Goal: Task Accomplishment & Management: Use online tool/utility

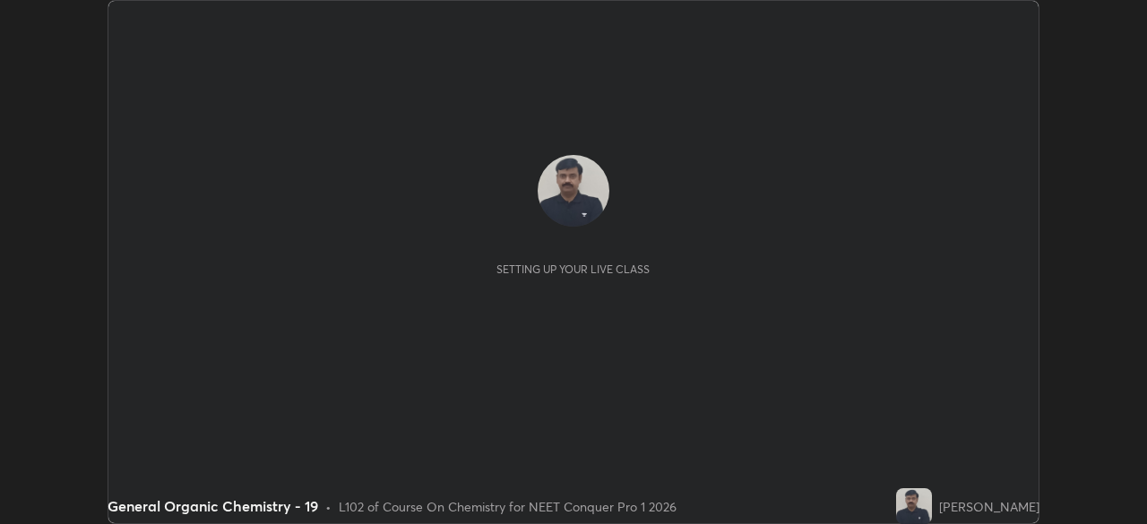
scroll to position [524, 1146]
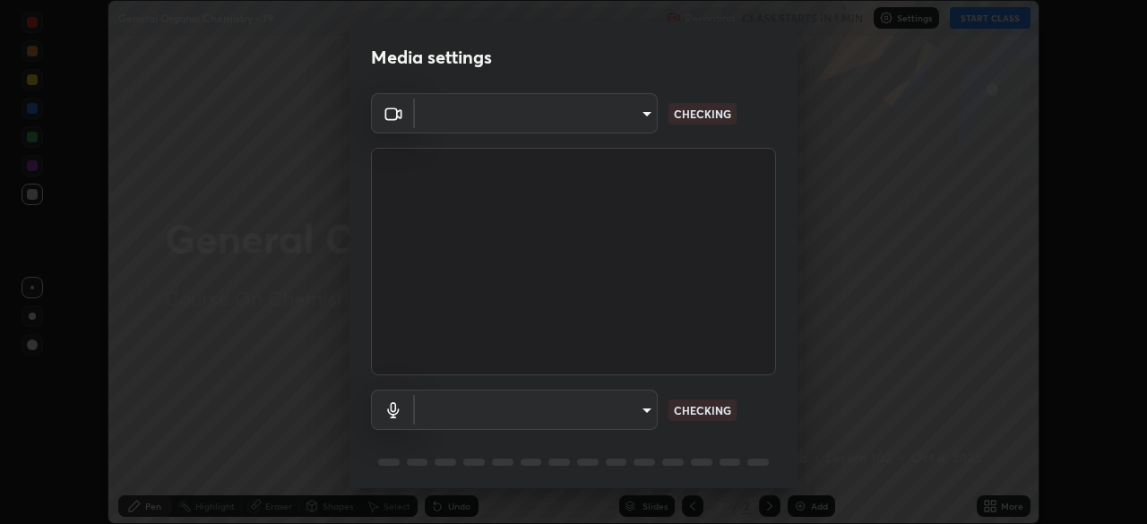
type input "e5f32b9a37d83756d2696e8423a1893a7de7eefef83412cf73fe4da3c4688103"
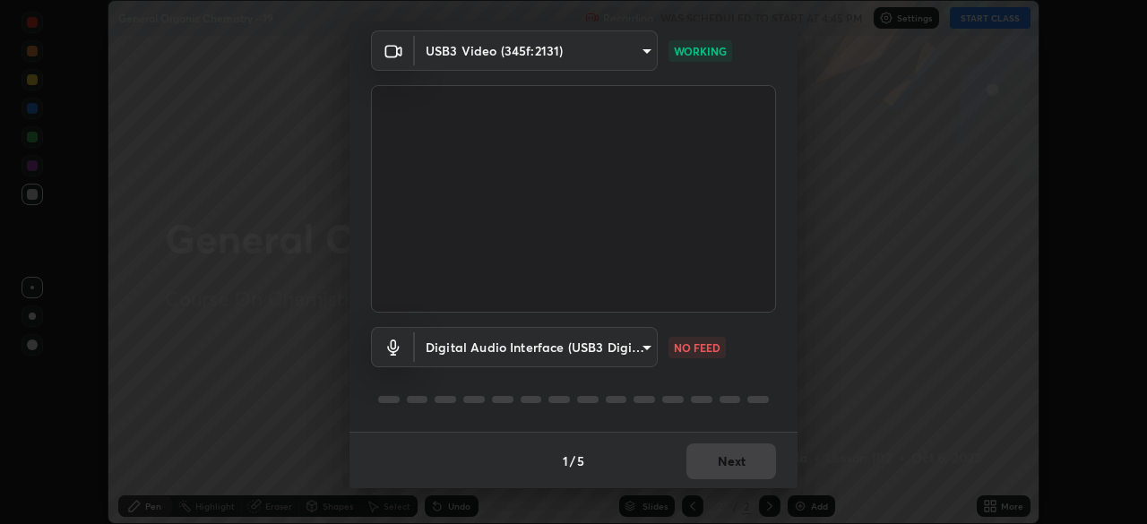
click at [641, 351] on body "Erase all General Organic Chemistry - 19 Recording WAS SCHEDULED TO START AT 4:…" at bounding box center [573, 262] width 1147 height 524
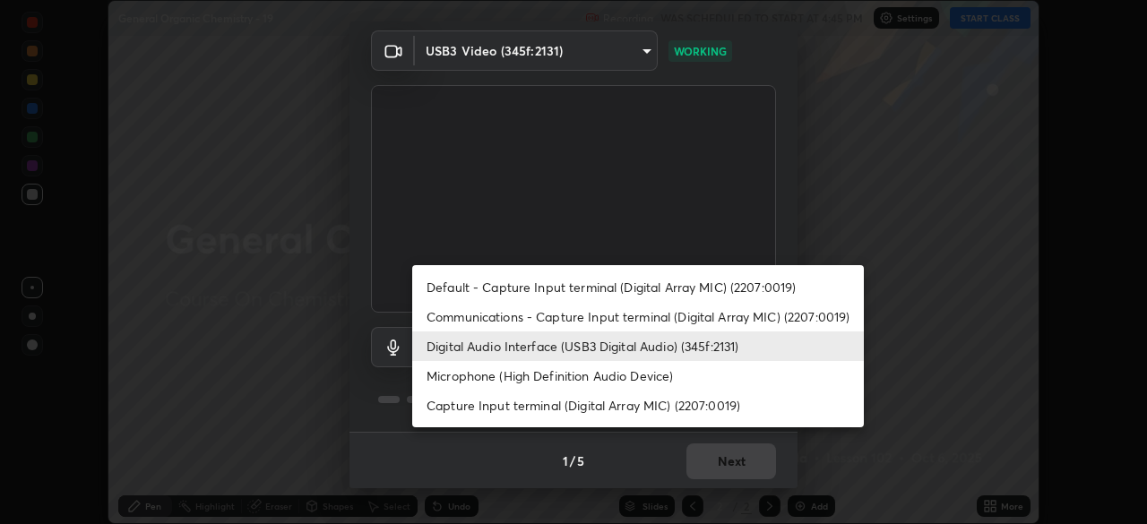
click at [498, 317] on li "Communications - Capture Input terminal (Digital Array MIC) (2207:0019)" at bounding box center [637, 317] width 451 height 30
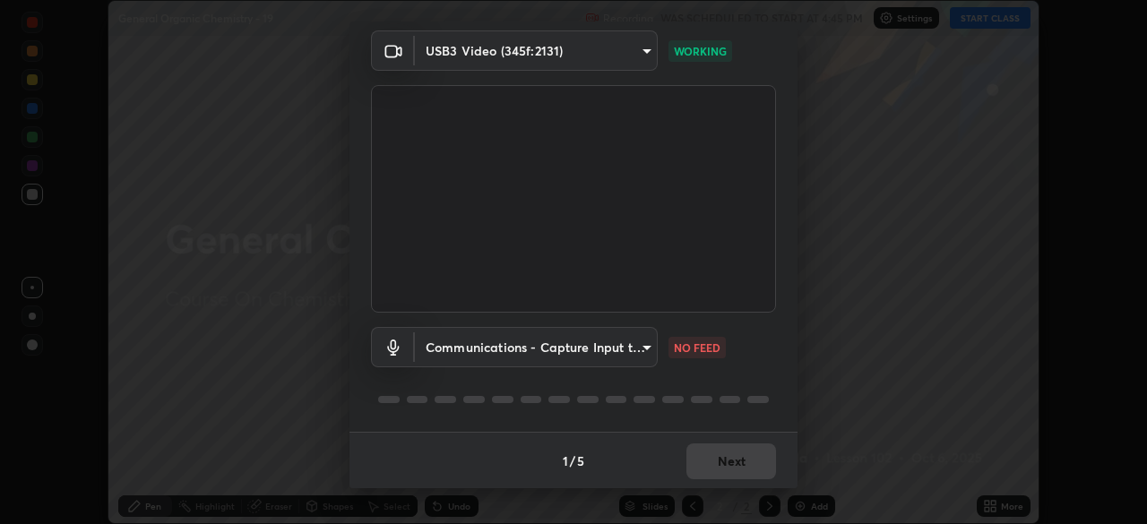
click at [643, 347] on body "Erase all General Organic Chemistry - 19 Recording WAS SCHEDULED TO START AT 4:…" at bounding box center [573, 262] width 1147 height 524
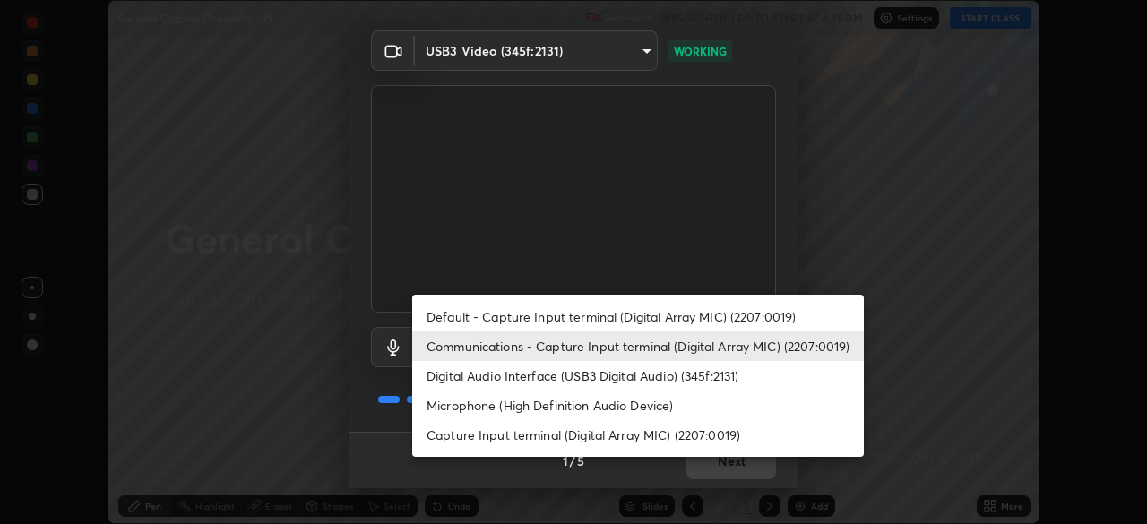
click at [514, 378] on li "Digital Audio Interface (USB3 Digital Audio) (345f:2131)" at bounding box center [637, 376] width 451 height 30
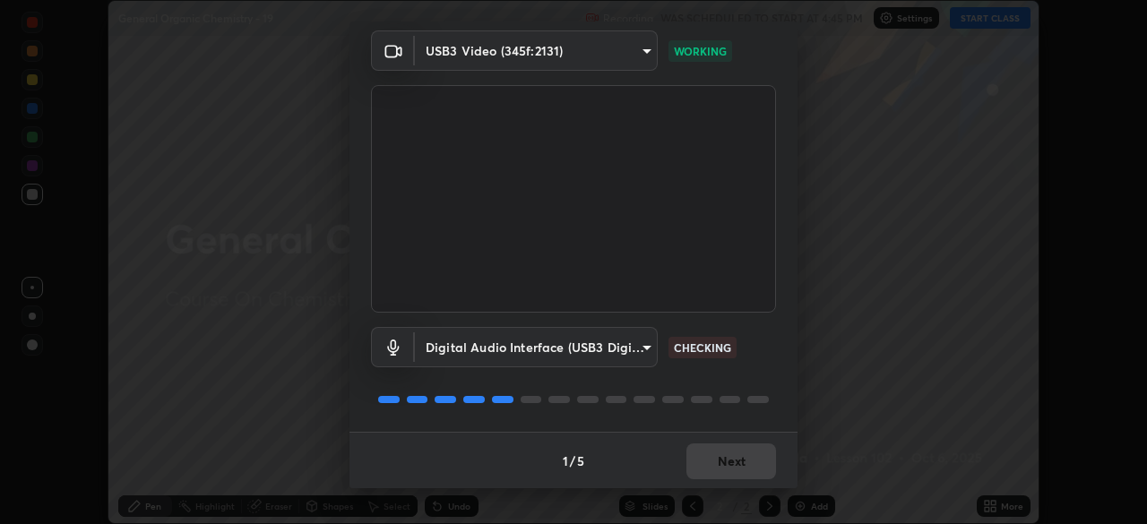
type input "f68c9ba91903ac9ba75504d23ca0c3c26111123a2a7878351e435c492be87537"
click at [709, 460] on button "Next" at bounding box center [731, 461] width 90 height 36
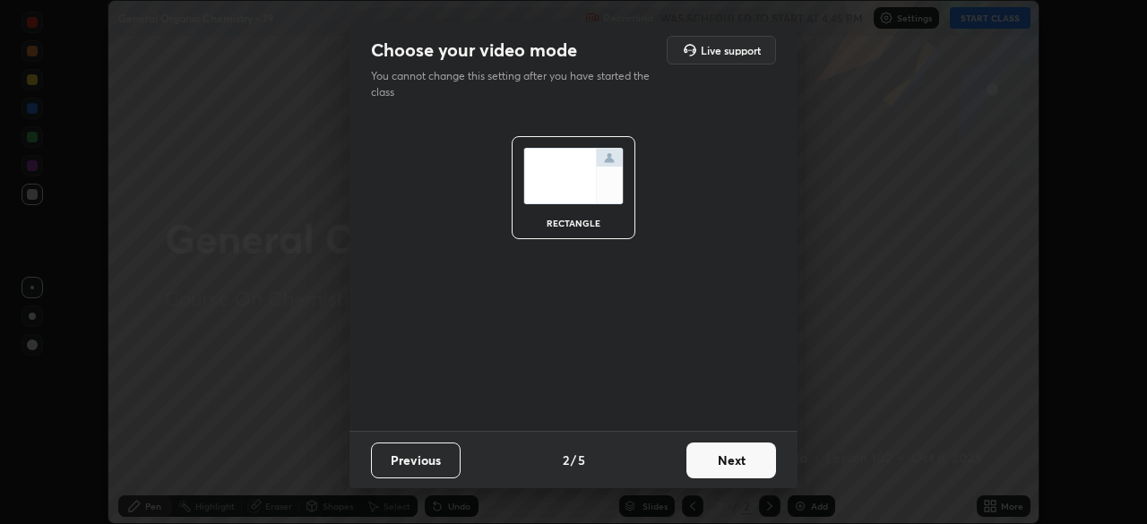
click at [726, 463] on button "Next" at bounding box center [731, 461] width 90 height 36
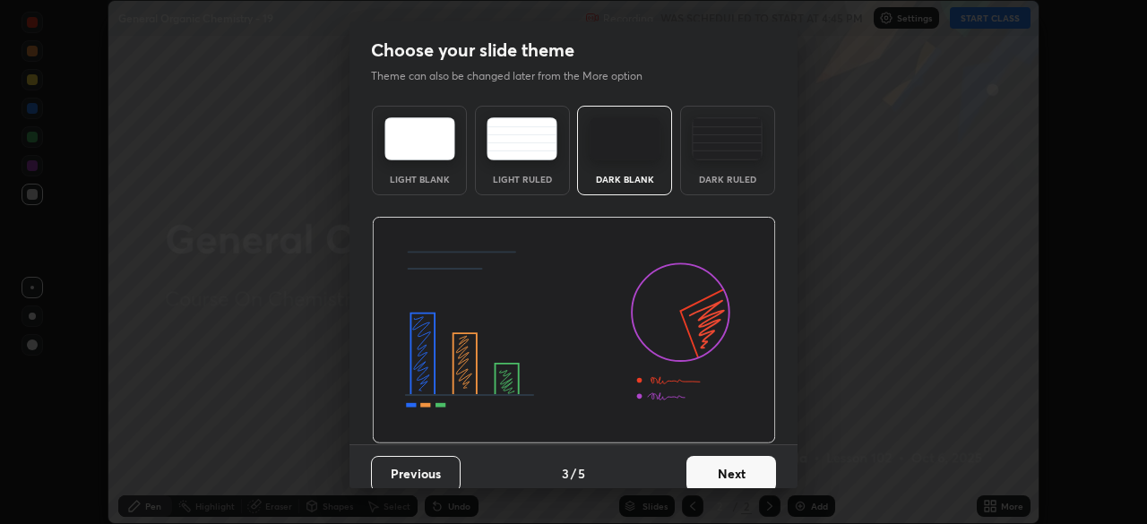
click at [745, 470] on button "Next" at bounding box center [731, 474] width 90 height 36
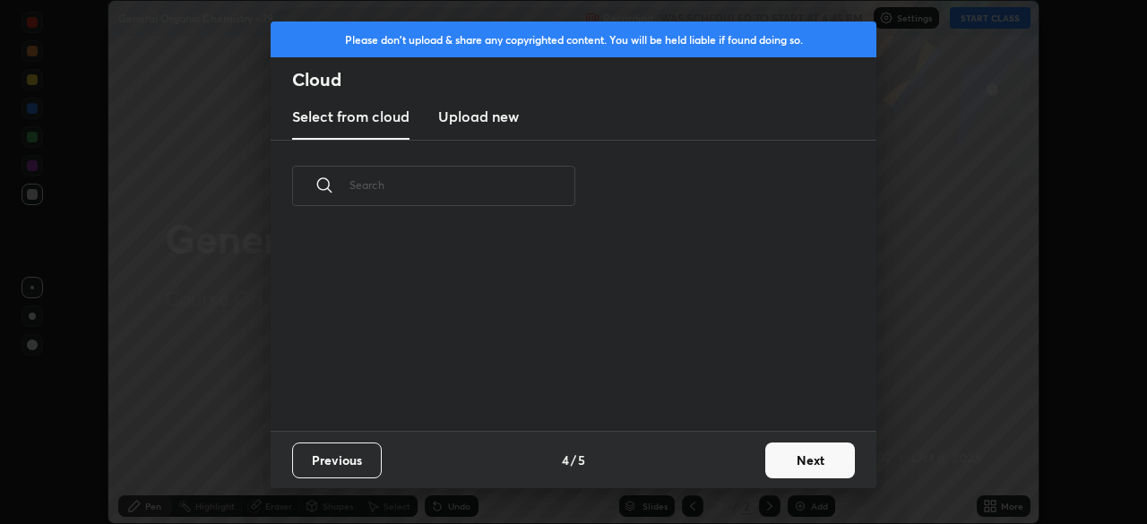
click at [778, 457] on button "Next" at bounding box center [810, 461] width 90 height 36
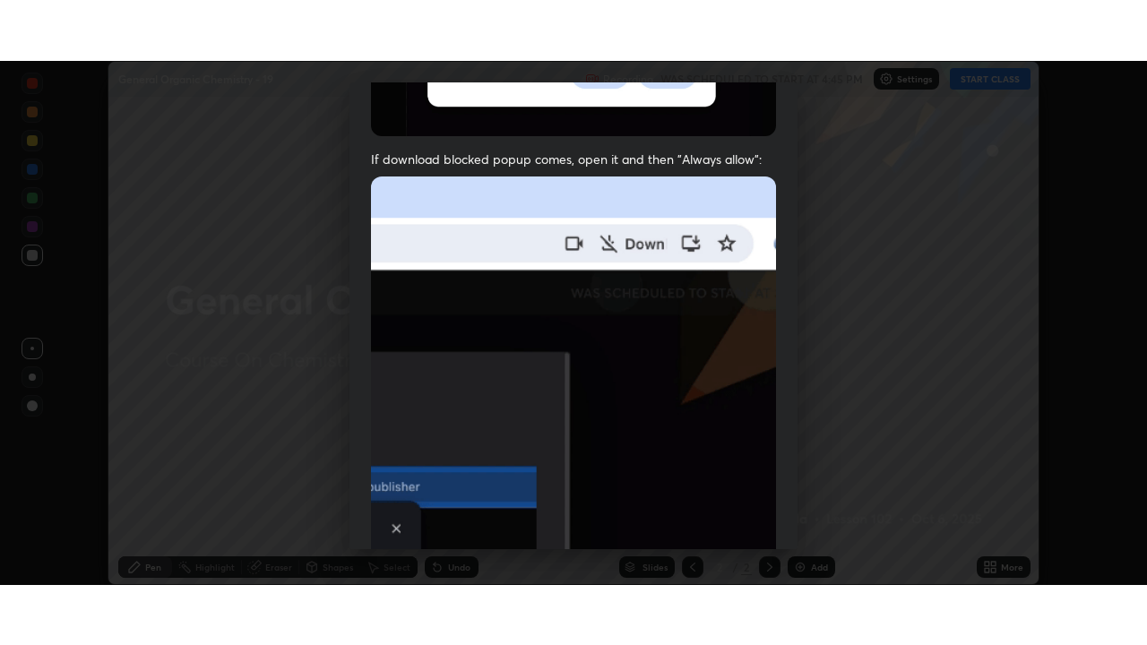
scroll to position [428, 0]
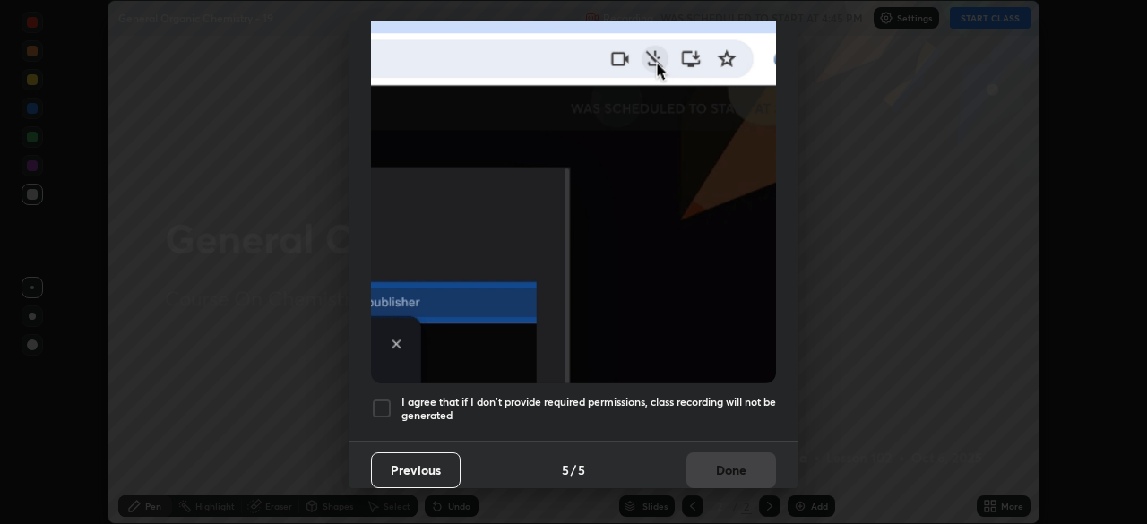
click at [383, 400] on div at bounding box center [381, 408] width 21 height 21
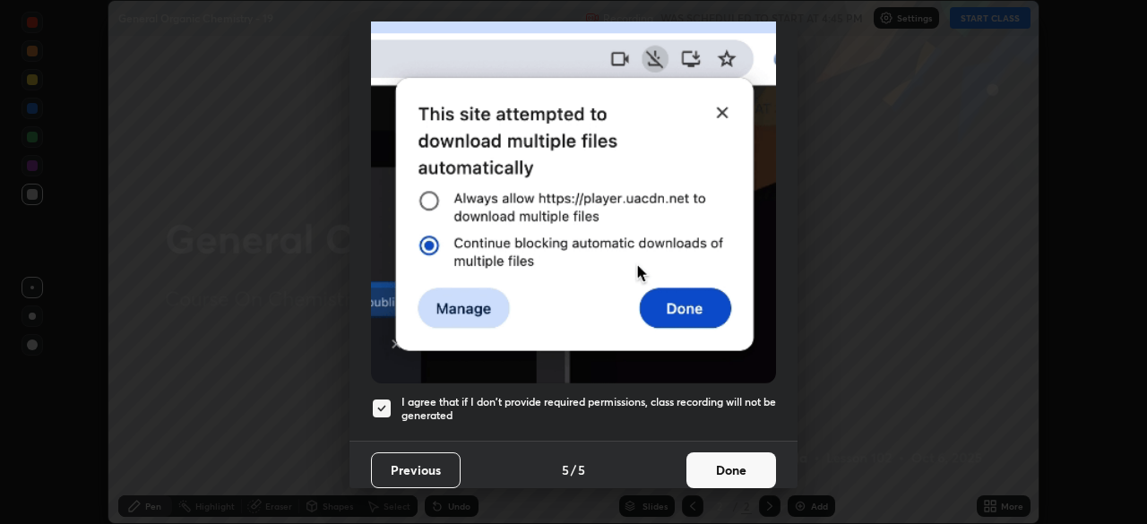
click at [729, 466] on button "Done" at bounding box center [731, 470] width 90 height 36
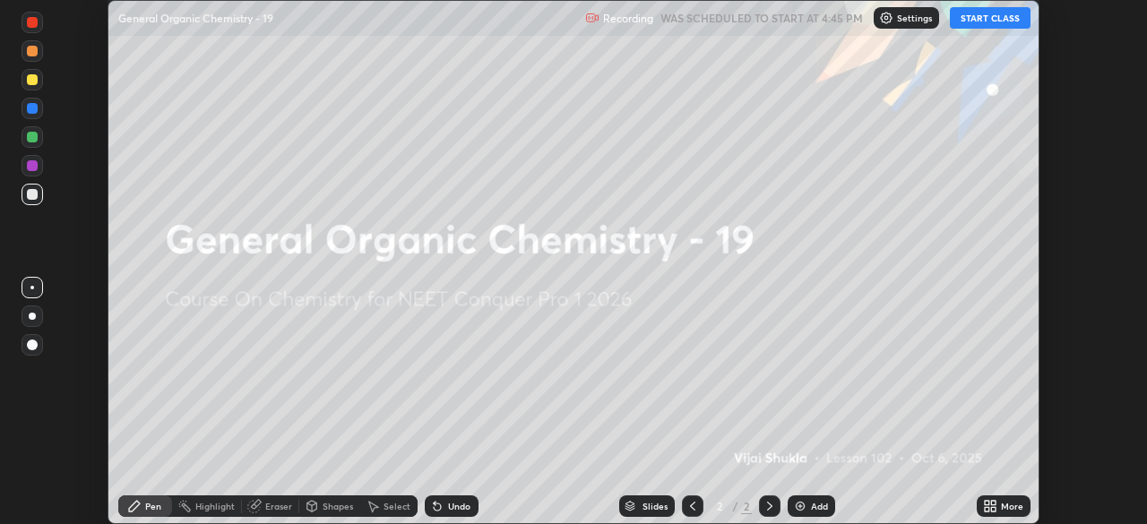
click at [986, 509] on icon at bounding box center [987, 509] width 4 height 4
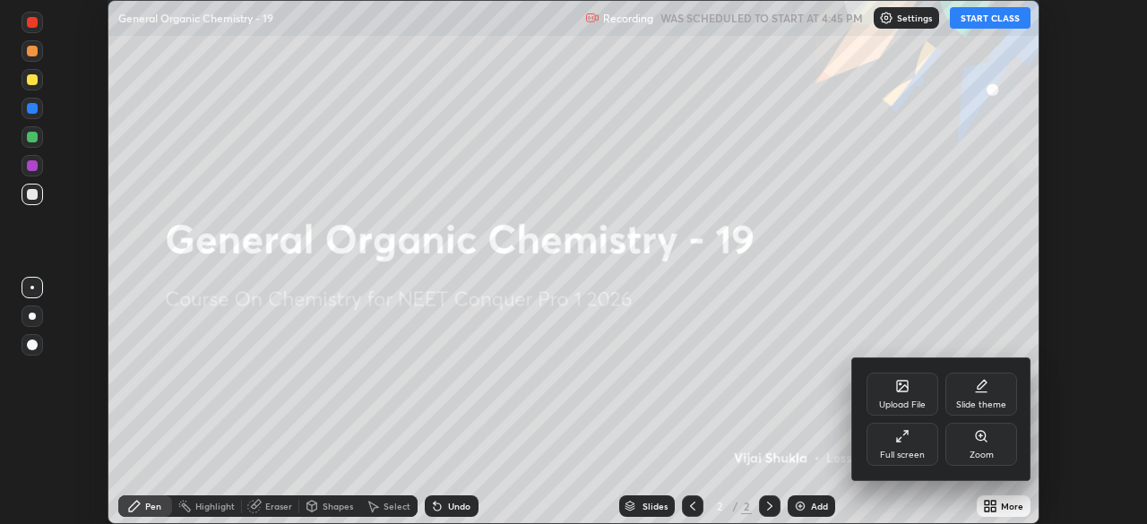
click at [903, 455] on div "Full screen" at bounding box center [902, 455] width 45 height 9
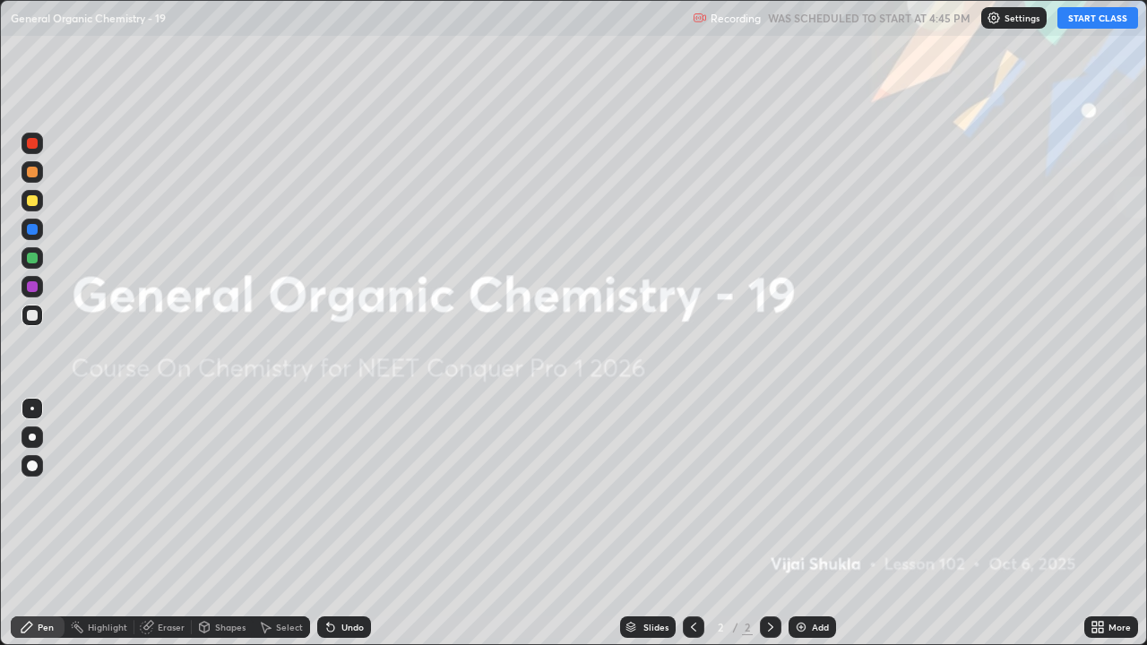
scroll to position [645, 1147]
click at [1078, 26] on button "START CLASS" at bounding box center [1097, 17] width 81 height 21
click at [766, 523] on icon at bounding box center [770, 627] width 14 height 14
click at [806, 523] on div "Add" at bounding box center [811, 626] width 47 height 21
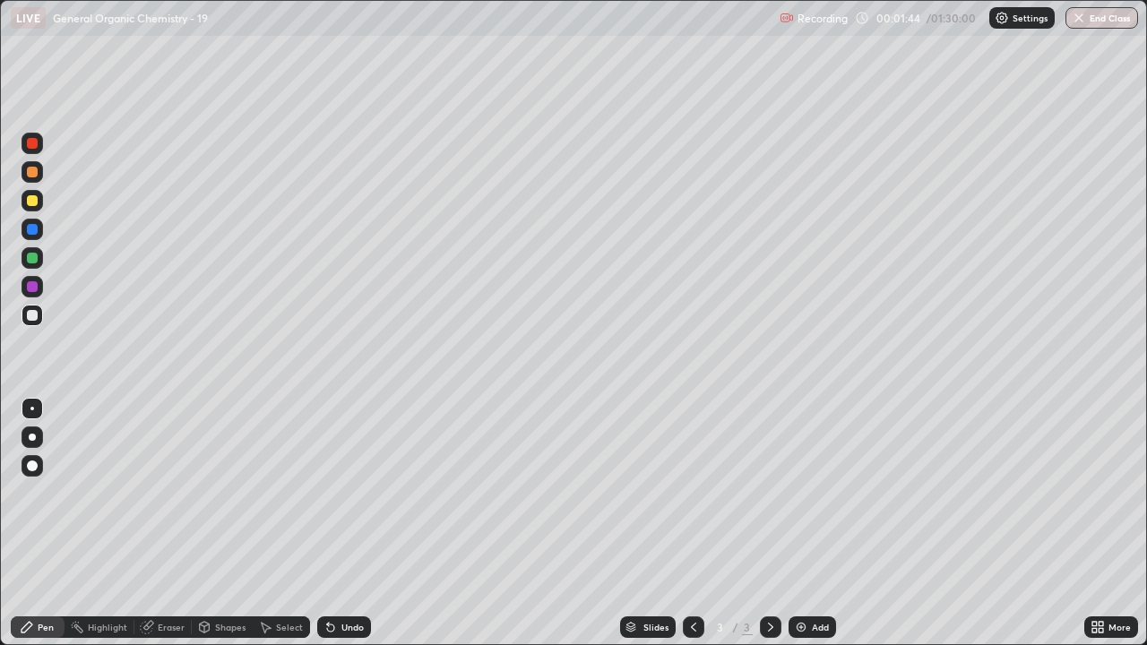
click at [39, 314] on div at bounding box center [31, 315] width 21 height 21
click at [36, 433] on div at bounding box center [31, 436] width 21 height 21
click at [35, 174] on div at bounding box center [32, 172] width 11 height 11
click at [766, 523] on icon at bounding box center [770, 627] width 14 height 14
click at [794, 523] on img at bounding box center [801, 627] width 14 height 14
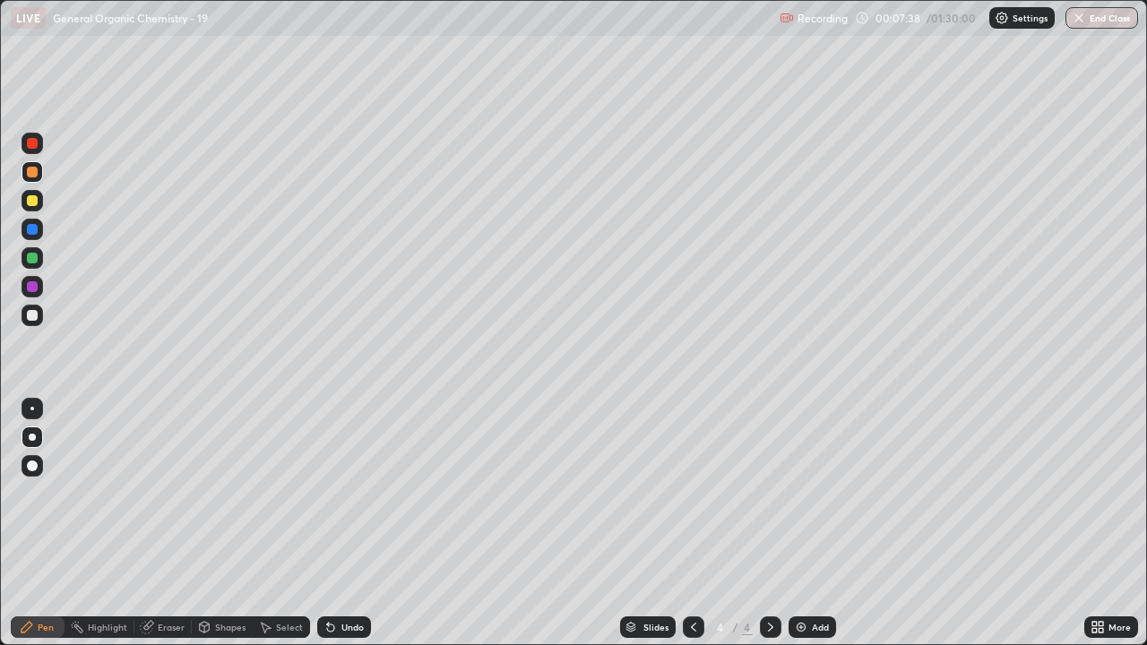
click at [35, 196] on div at bounding box center [32, 200] width 11 height 11
click at [32, 315] on div at bounding box center [32, 315] width 11 height 11
click at [32, 173] on div at bounding box center [32, 172] width 11 height 11
click at [34, 319] on div at bounding box center [32, 315] width 11 height 11
click at [767, 523] on icon at bounding box center [770, 627] width 14 height 14
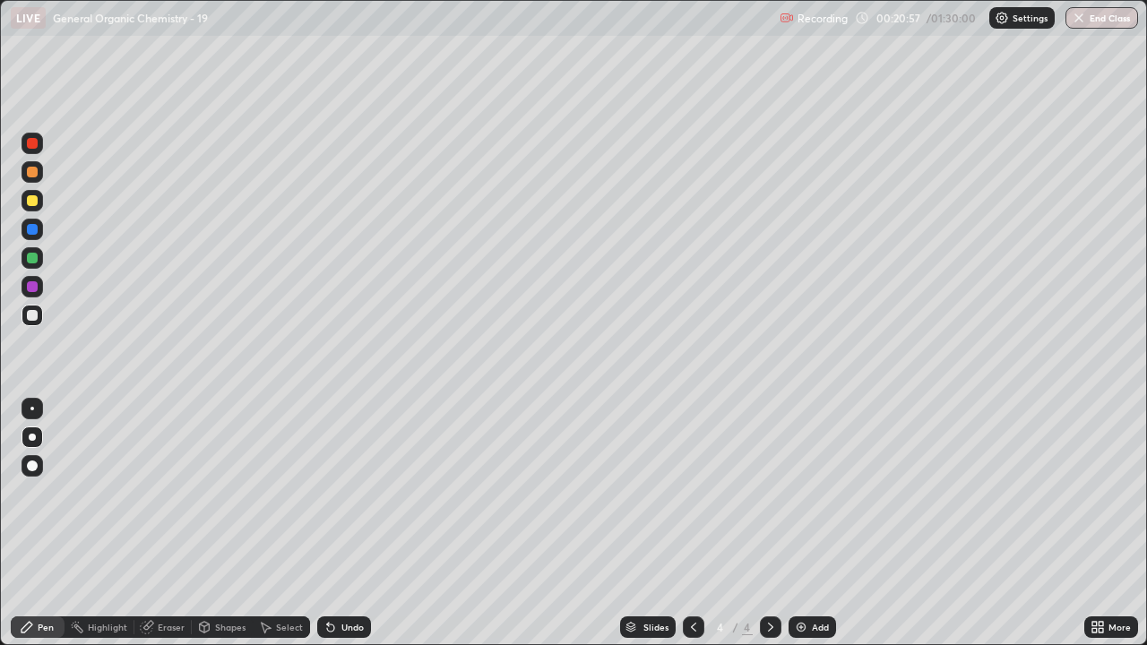
click at [799, 523] on img at bounding box center [801, 627] width 14 height 14
click at [33, 172] on div at bounding box center [32, 172] width 11 height 11
click at [38, 322] on div at bounding box center [31, 315] width 21 height 21
click at [160, 523] on div "Eraser" at bounding box center [162, 626] width 57 height 21
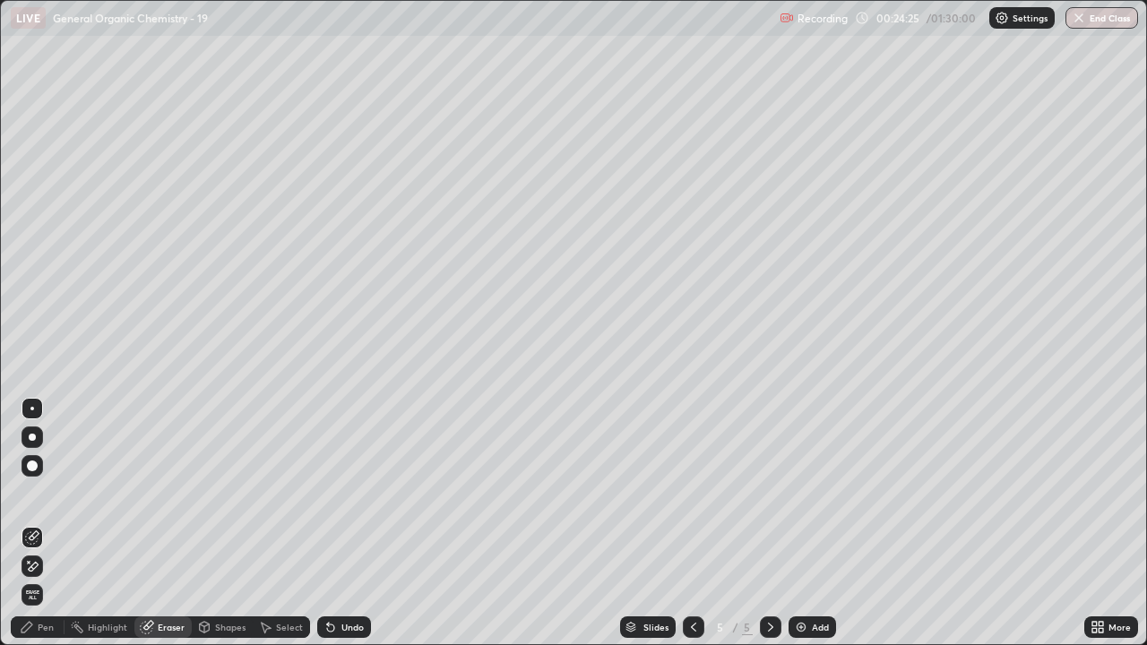
click at [45, 523] on div "Pen" at bounding box center [46, 627] width 16 height 9
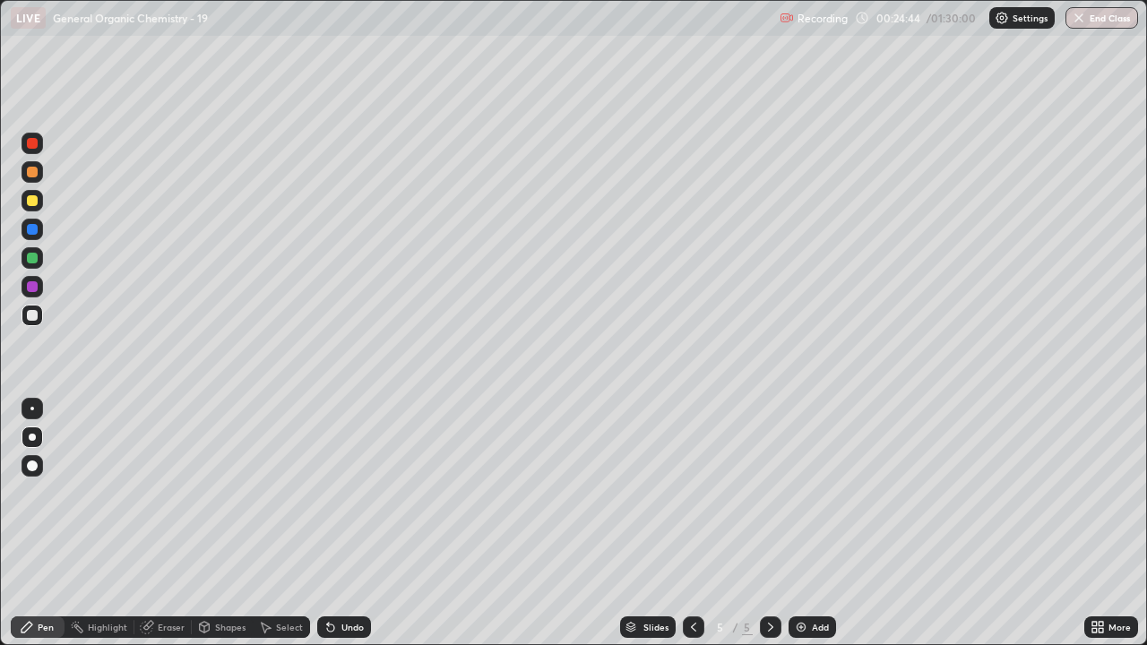
click at [42, 176] on div at bounding box center [31, 171] width 21 height 21
click at [30, 174] on div at bounding box center [32, 172] width 11 height 11
click at [30, 318] on div at bounding box center [32, 315] width 11 height 11
click at [803, 523] on img at bounding box center [801, 627] width 14 height 14
click at [36, 320] on div at bounding box center [32, 315] width 11 height 11
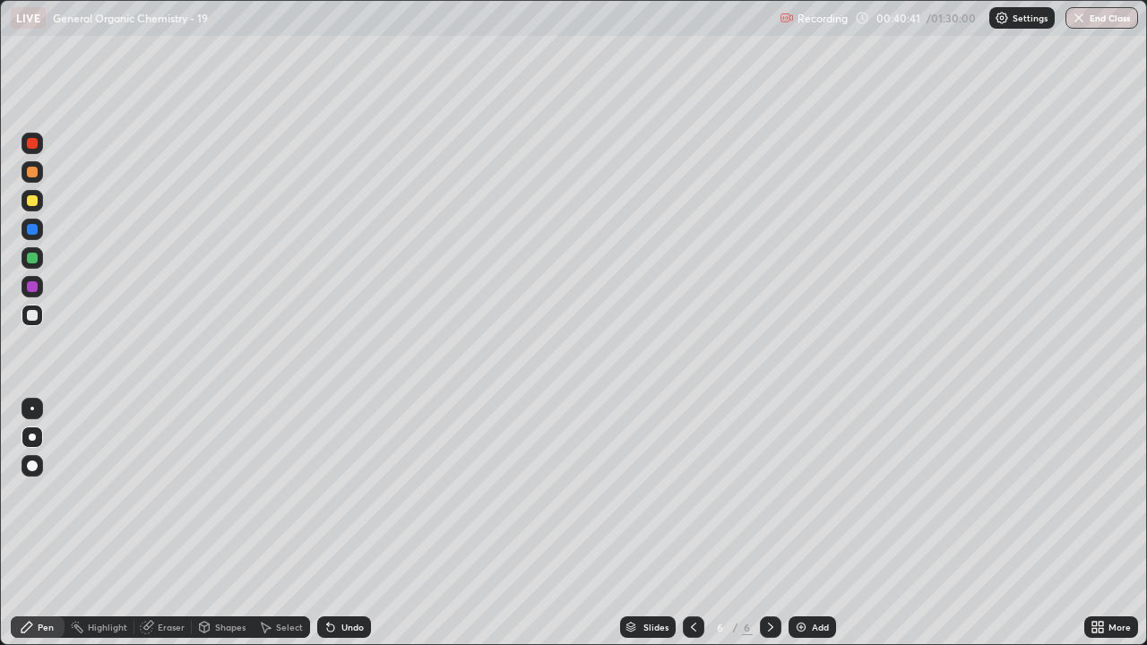
click at [36, 172] on div at bounding box center [32, 172] width 11 height 11
click at [33, 317] on div at bounding box center [32, 315] width 11 height 11
click at [149, 523] on icon at bounding box center [147, 627] width 14 height 14
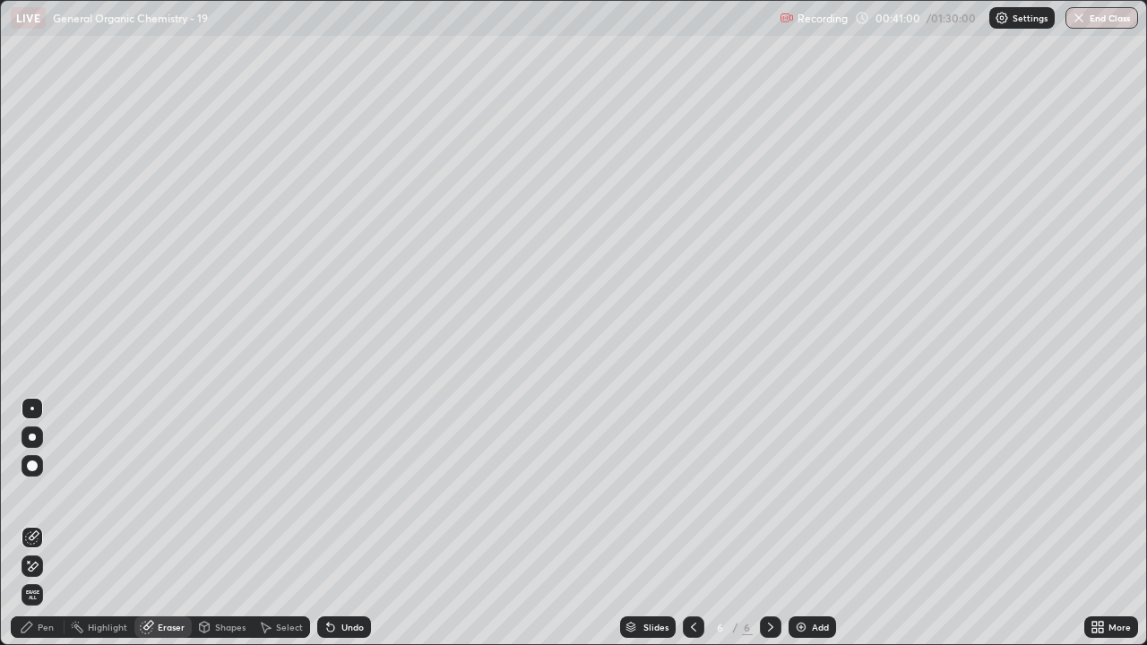
click at [45, 523] on div "Pen" at bounding box center [38, 626] width 54 height 21
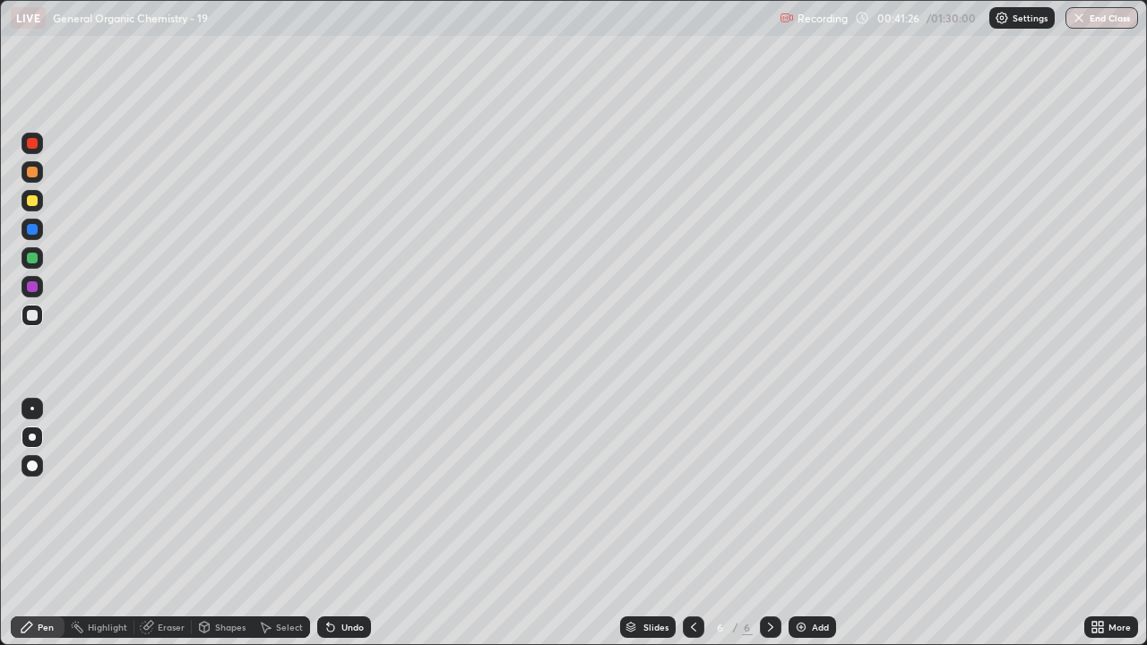
click at [32, 172] on div at bounding box center [32, 172] width 11 height 11
click at [24, 317] on div at bounding box center [31, 315] width 21 height 21
click at [768, 523] on icon at bounding box center [770, 627] width 14 height 14
click at [804, 523] on img at bounding box center [801, 627] width 14 height 14
click at [35, 320] on div at bounding box center [32, 315] width 11 height 11
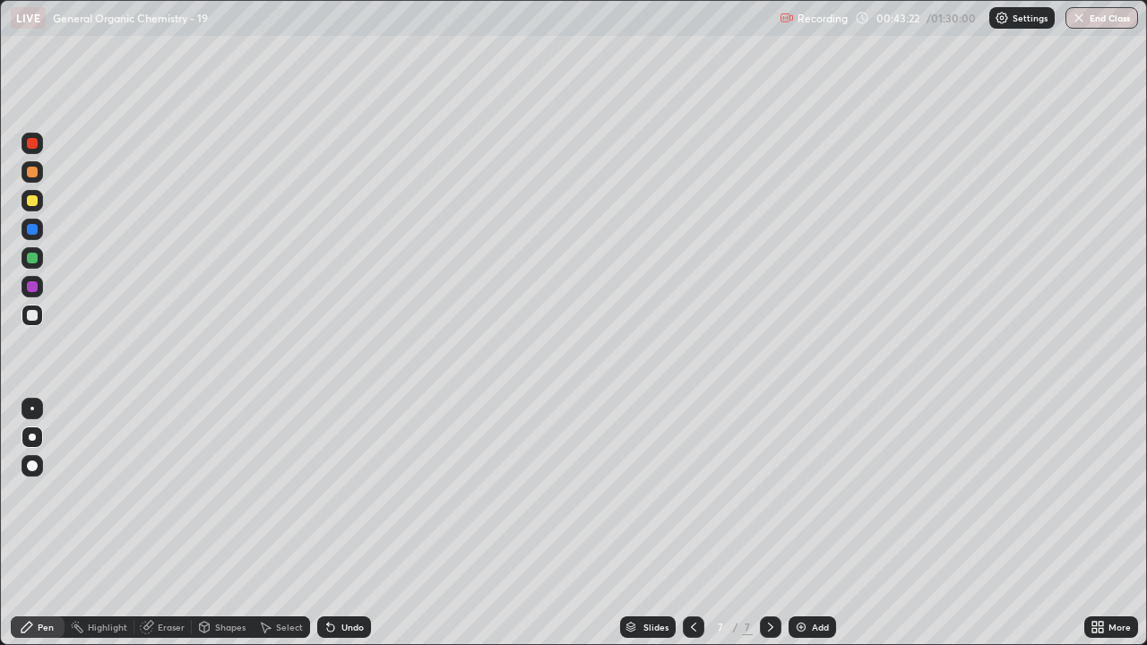
click at [41, 174] on div at bounding box center [31, 171] width 21 height 21
click at [32, 319] on div at bounding box center [32, 315] width 11 height 11
click at [32, 172] on div at bounding box center [32, 172] width 11 height 11
click at [36, 202] on div at bounding box center [32, 200] width 11 height 11
click at [35, 317] on div at bounding box center [32, 315] width 11 height 11
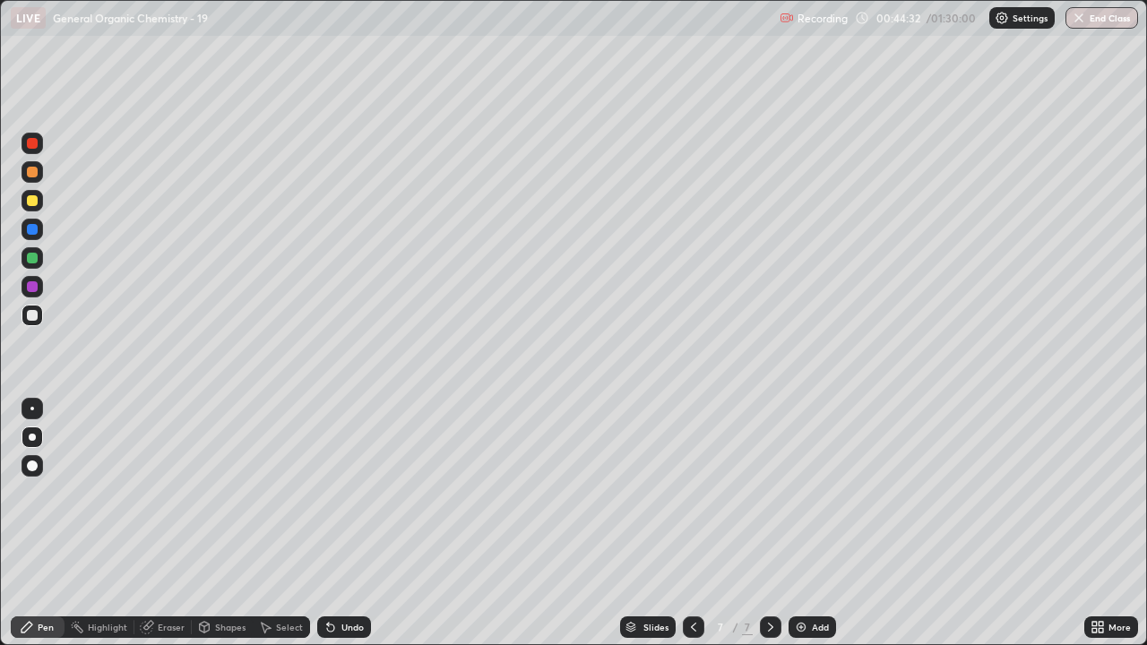
click at [33, 200] on div at bounding box center [32, 200] width 11 height 11
click at [37, 318] on div at bounding box center [32, 315] width 11 height 11
click at [35, 324] on div at bounding box center [31, 315] width 21 height 21
click at [32, 199] on div at bounding box center [32, 200] width 11 height 11
click at [39, 317] on div at bounding box center [31, 315] width 21 height 21
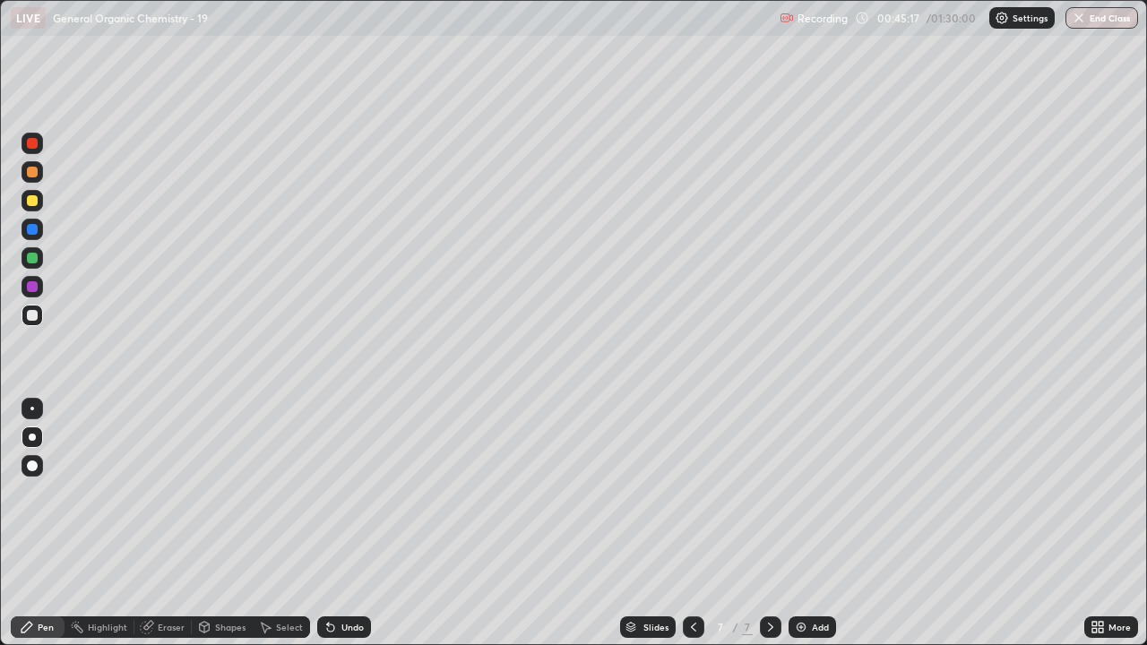
click at [34, 319] on div at bounding box center [32, 315] width 11 height 11
click at [34, 199] on div at bounding box center [32, 200] width 11 height 11
click at [36, 319] on div at bounding box center [32, 315] width 11 height 11
click at [30, 174] on div at bounding box center [32, 172] width 11 height 11
click at [34, 315] on div at bounding box center [32, 315] width 11 height 11
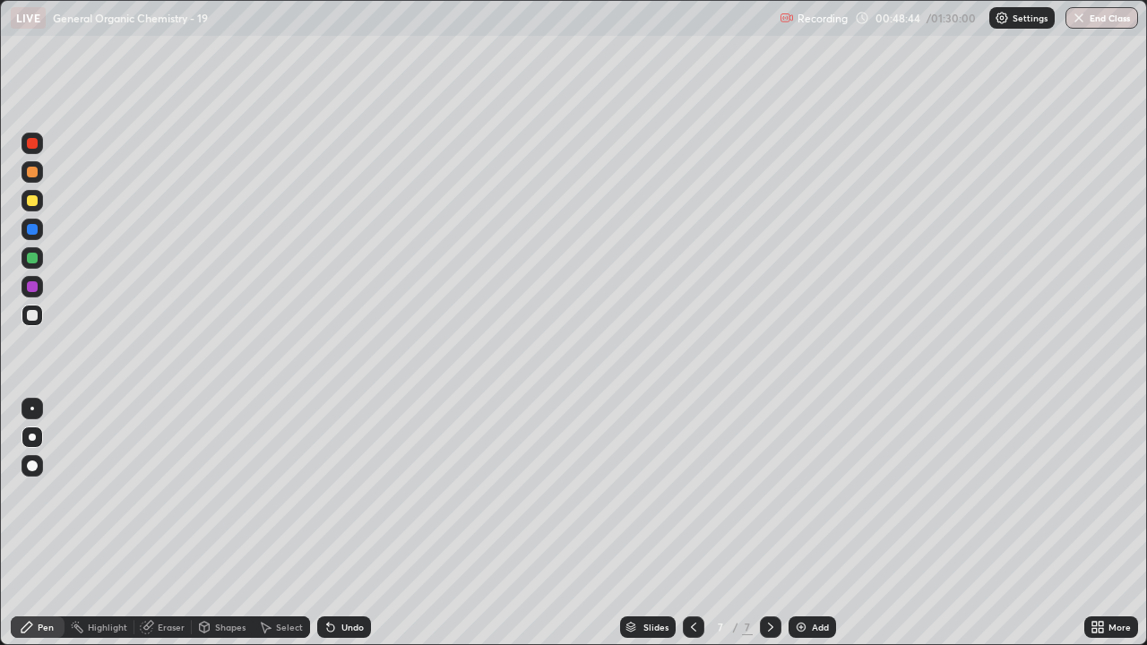
click at [39, 175] on div at bounding box center [31, 171] width 21 height 21
click at [795, 523] on img at bounding box center [801, 627] width 14 height 14
click at [32, 318] on div at bounding box center [32, 315] width 11 height 11
click at [30, 201] on div at bounding box center [32, 200] width 11 height 11
click at [35, 317] on div at bounding box center [32, 315] width 11 height 11
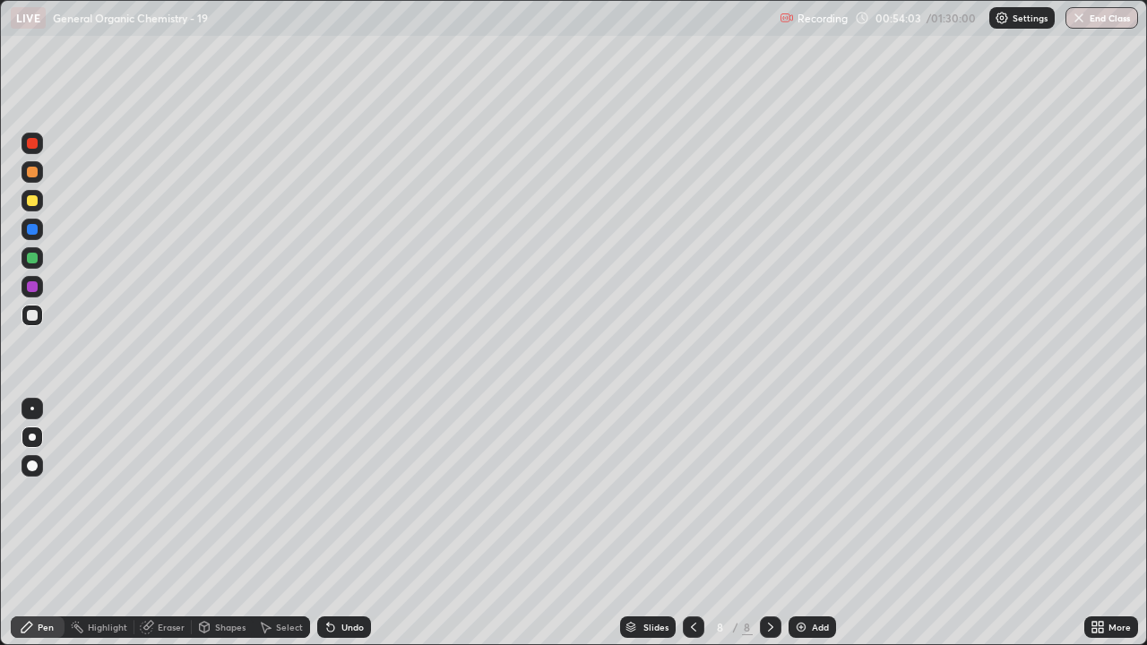
click at [170, 523] on div "Eraser" at bounding box center [162, 626] width 57 height 21
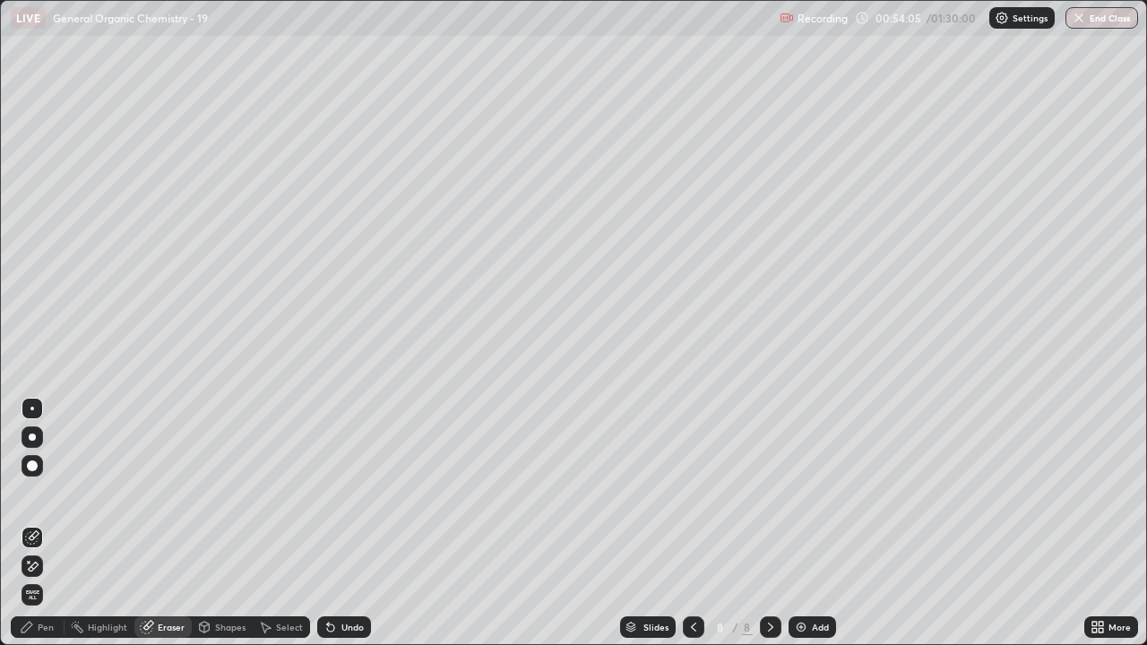
click at [41, 523] on div "Pen" at bounding box center [46, 627] width 16 height 9
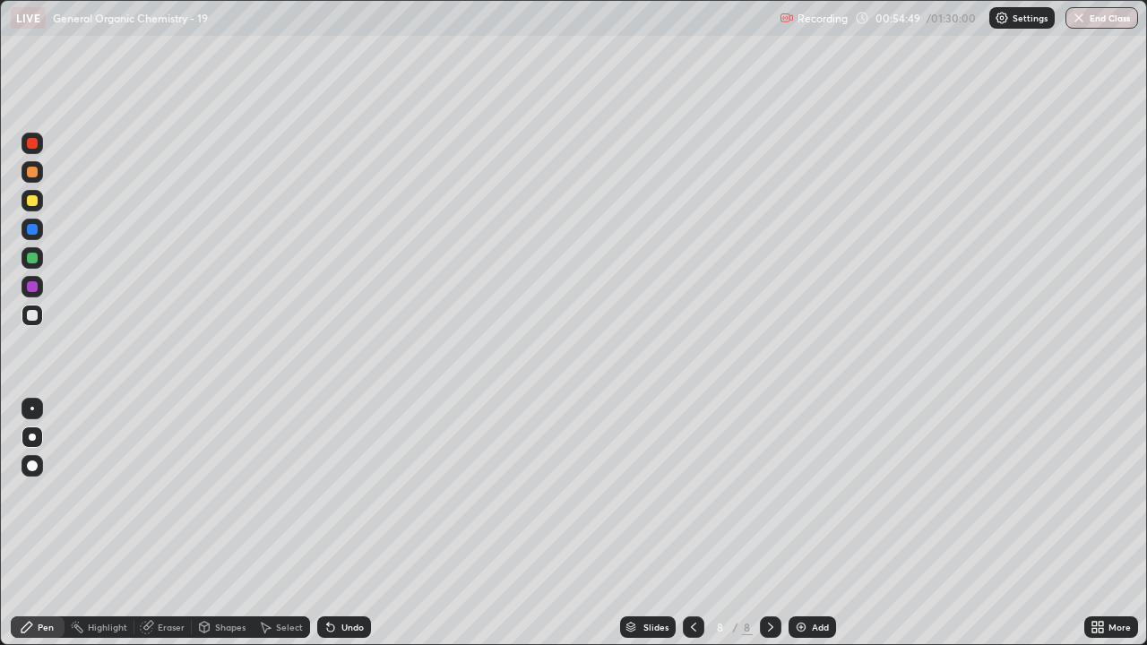
click at [32, 201] on div at bounding box center [32, 200] width 11 height 11
click at [32, 314] on div at bounding box center [32, 315] width 11 height 11
click at [32, 202] on div at bounding box center [32, 200] width 11 height 11
click at [33, 316] on div at bounding box center [32, 315] width 11 height 11
click at [29, 176] on div at bounding box center [32, 172] width 11 height 11
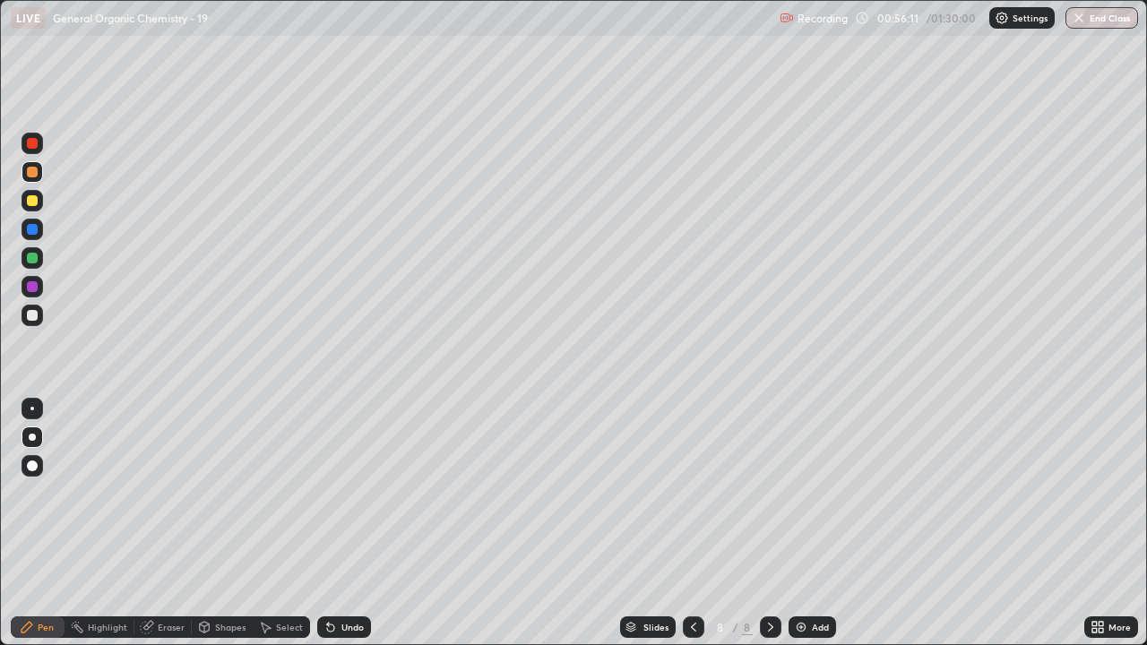
click at [38, 316] on div at bounding box center [31, 315] width 21 height 21
click at [770, 523] on icon at bounding box center [770, 627] width 14 height 14
click at [813, 523] on div "Add" at bounding box center [820, 627] width 17 height 9
click at [32, 317] on div at bounding box center [32, 315] width 11 height 11
click at [33, 180] on div at bounding box center [31, 171] width 21 height 21
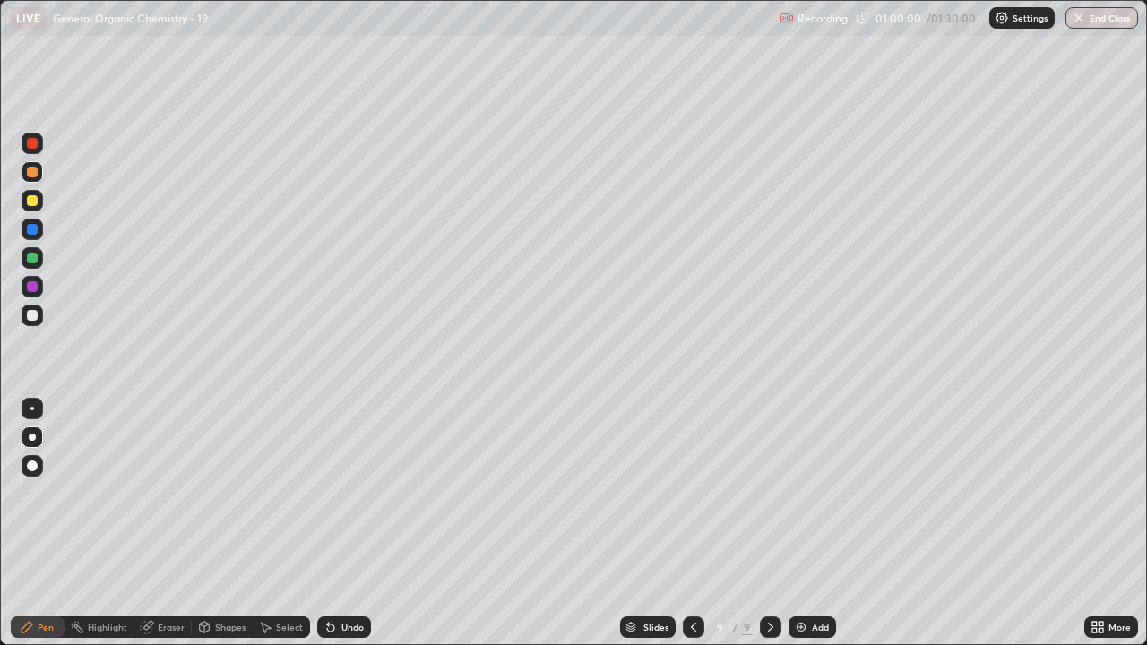
click at [30, 315] on div at bounding box center [32, 315] width 11 height 11
click at [32, 172] on div at bounding box center [32, 172] width 11 height 11
click at [31, 315] on div at bounding box center [32, 315] width 11 height 11
click at [32, 202] on div at bounding box center [32, 200] width 11 height 11
click at [32, 201] on div at bounding box center [32, 200] width 11 height 11
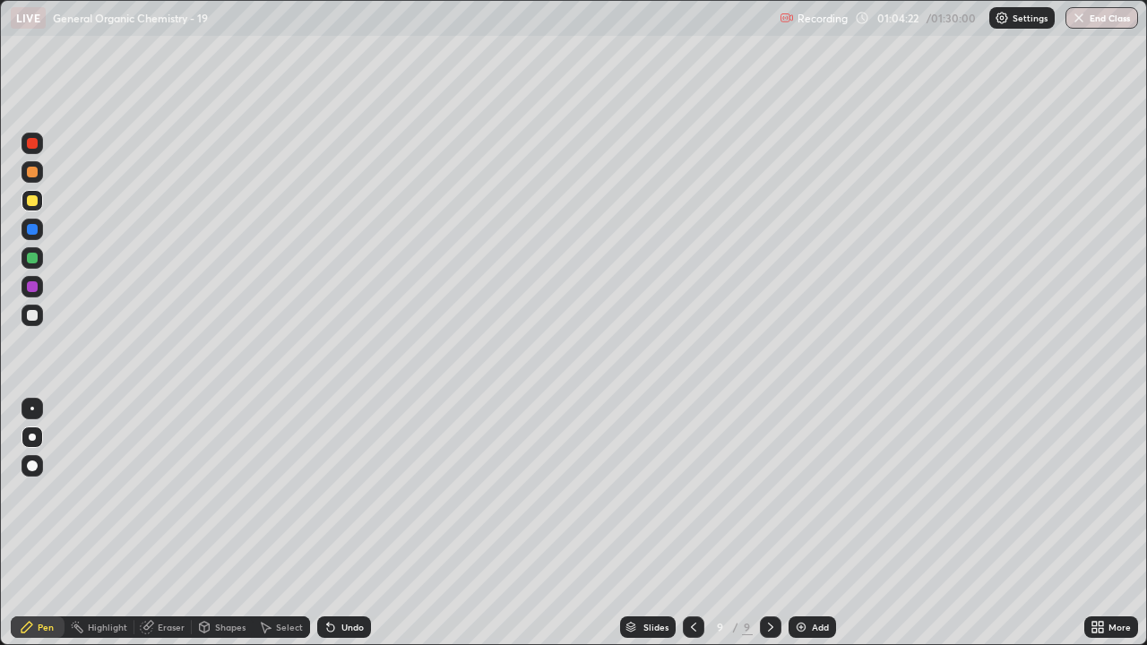
click at [798, 523] on img at bounding box center [801, 627] width 14 height 14
click at [34, 314] on div at bounding box center [32, 315] width 11 height 11
click at [36, 174] on div at bounding box center [32, 172] width 11 height 11
click at [159, 523] on div "Eraser" at bounding box center [171, 627] width 27 height 9
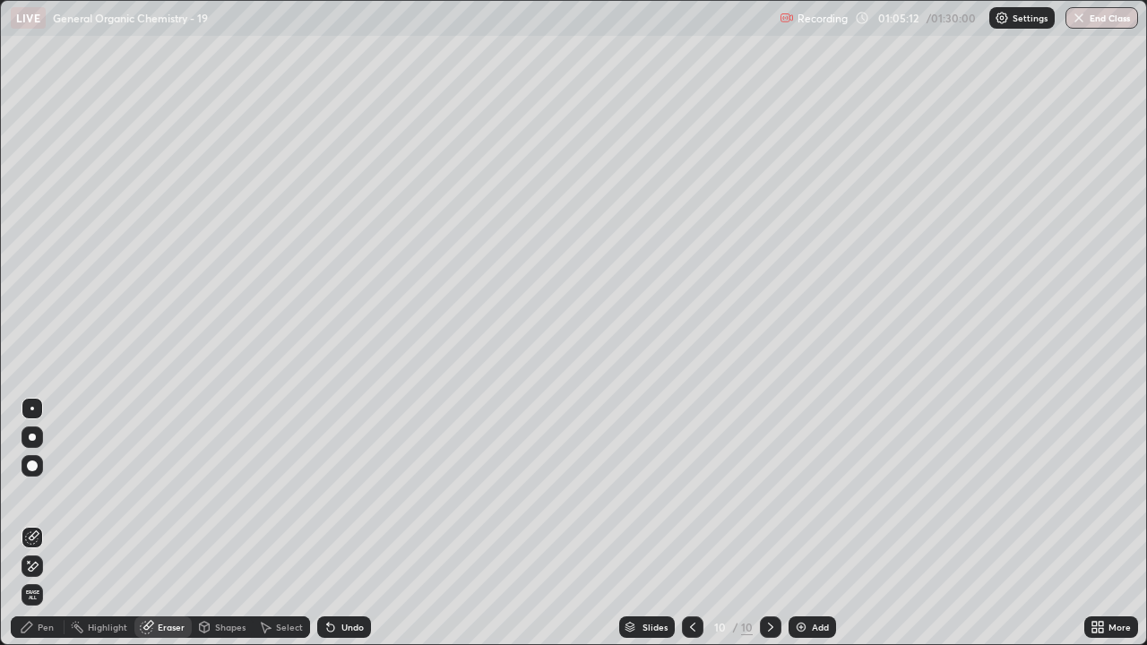
click at [48, 523] on div "Pen" at bounding box center [38, 626] width 54 height 21
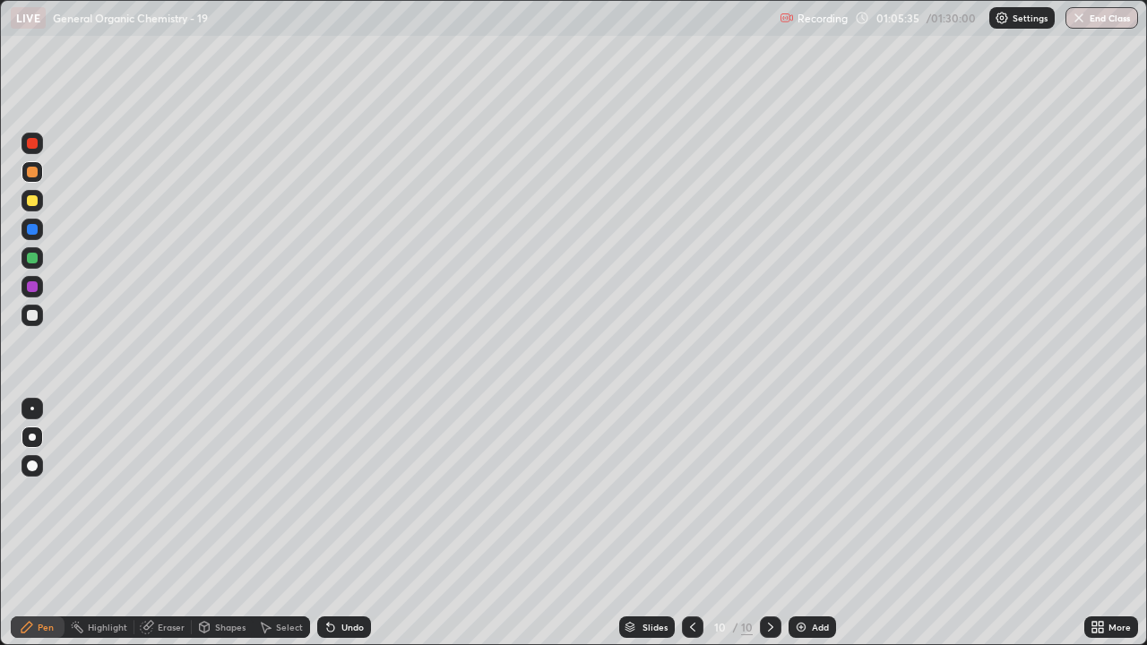
click at [39, 315] on div at bounding box center [31, 315] width 21 height 21
click at [168, 523] on div "Eraser" at bounding box center [162, 626] width 57 height 21
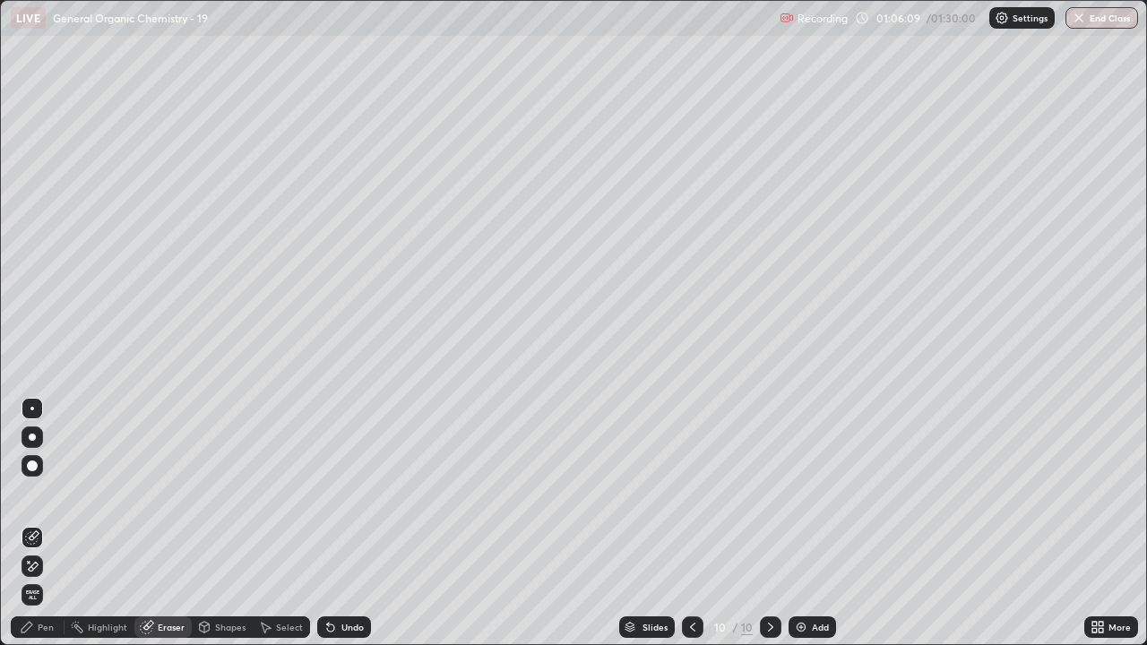
click at [41, 523] on div "Pen" at bounding box center [46, 627] width 16 height 9
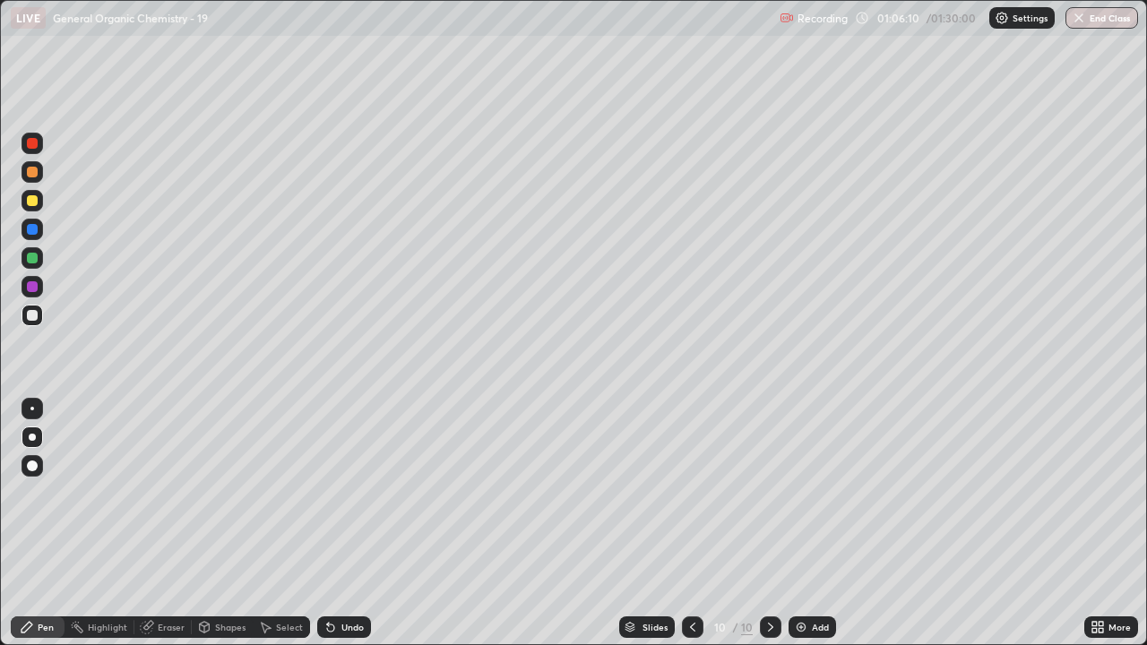
click at [30, 172] on div at bounding box center [32, 172] width 11 height 11
click at [30, 254] on div at bounding box center [32, 258] width 11 height 11
click at [43, 317] on div at bounding box center [32, 315] width 29 height 29
click at [32, 202] on div at bounding box center [32, 200] width 11 height 11
click at [794, 523] on div "Add" at bounding box center [811, 626] width 47 height 21
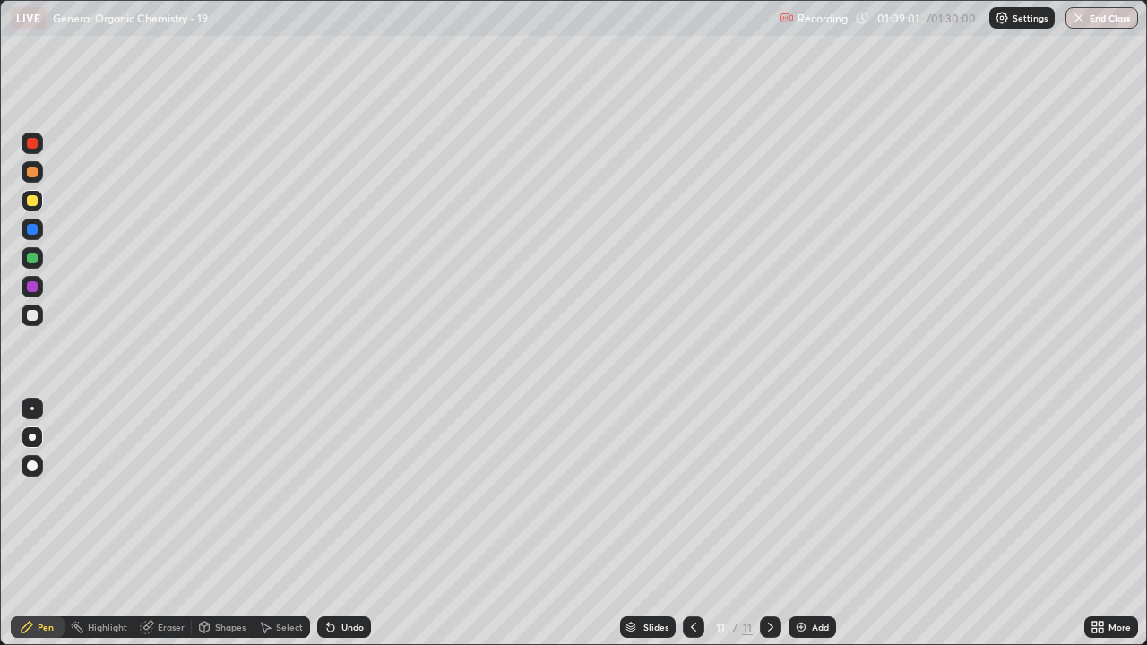
click at [32, 316] on div at bounding box center [32, 315] width 11 height 11
click at [31, 172] on div at bounding box center [32, 172] width 11 height 11
click at [45, 312] on div at bounding box center [32, 315] width 29 height 29
click at [35, 200] on div at bounding box center [32, 200] width 11 height 11
click at [32, 315] on div at bounding box center [32, 315] width 11 height 11
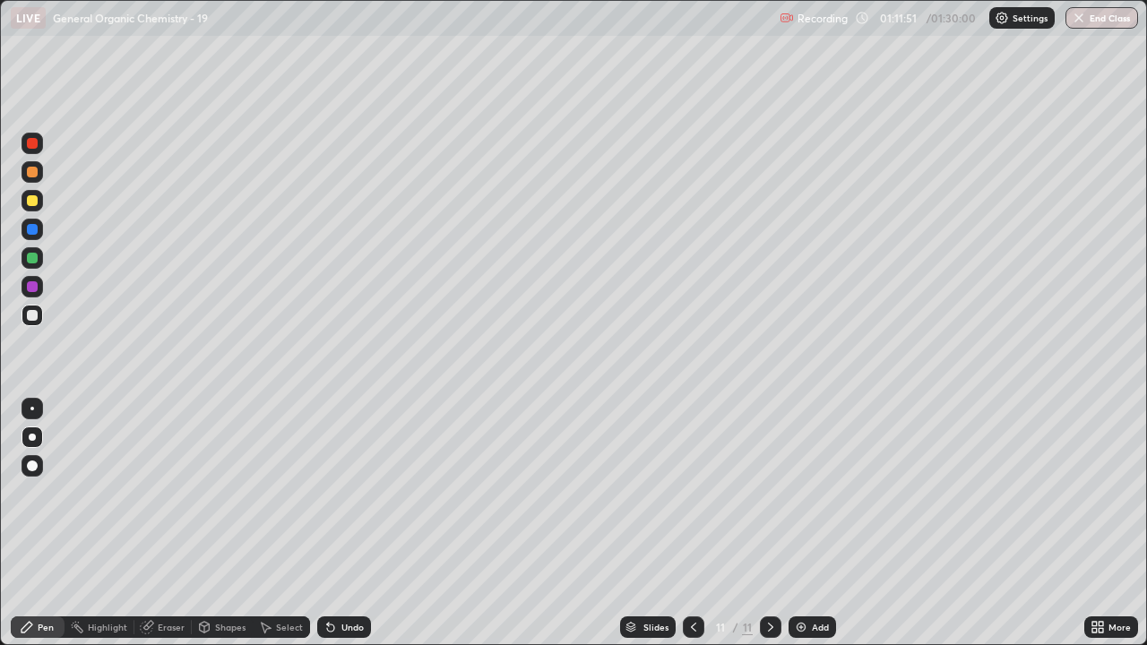
click at [33, 172] on div at bounding box center [32, 172] width 11 height 11
click at [39, 314] on div at bounding box center [31, 315] width 21 height 21
click at [32, 172] on div at bounding box center [32, 172] width 11 height 11
click at [33, 320] on div at bounding box center [32, 315] width 11 height 11
click at [32, 193] on div at bounding box center [31, 200] width 21 height 21
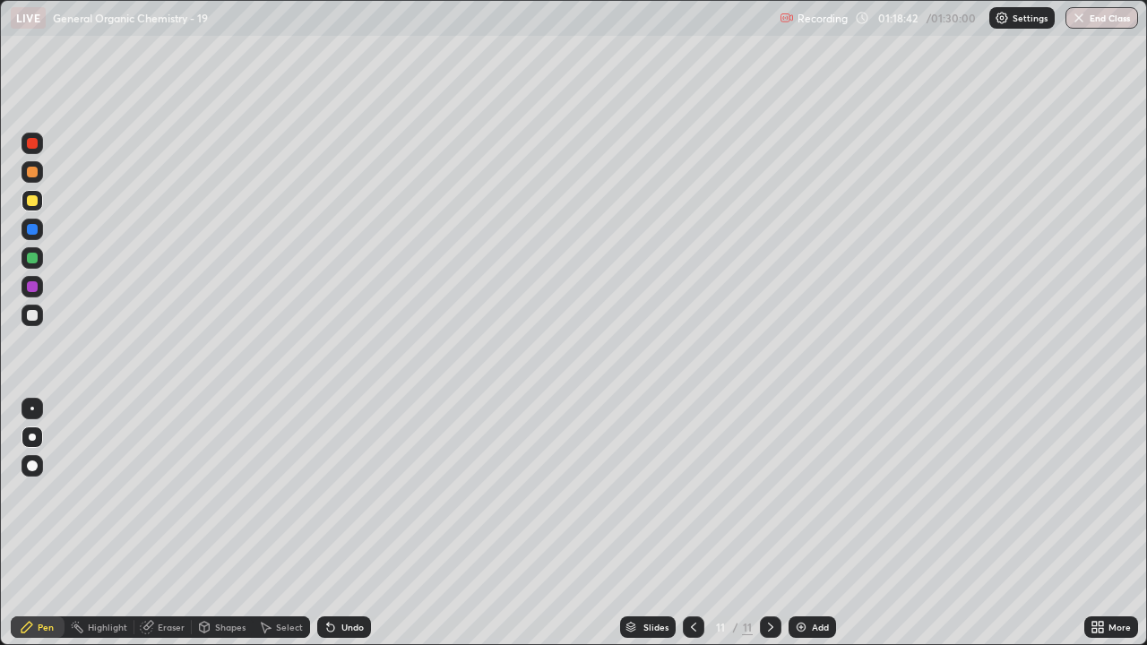
click at [799, 523] on img at bounding box center [801, 627] width 14 height 14
click at [34, 312] on div at bounding box center [32, 315] width 11 height 11
click at [32, 172] on div at bounding box center [32, 172] width 11 height 11
click at [38, 319] on div at bounding box center [31, 315] width 21 height 21
click at [167, 523] on div "Eraser" at bounding box center [171, 627] width 27 height 9
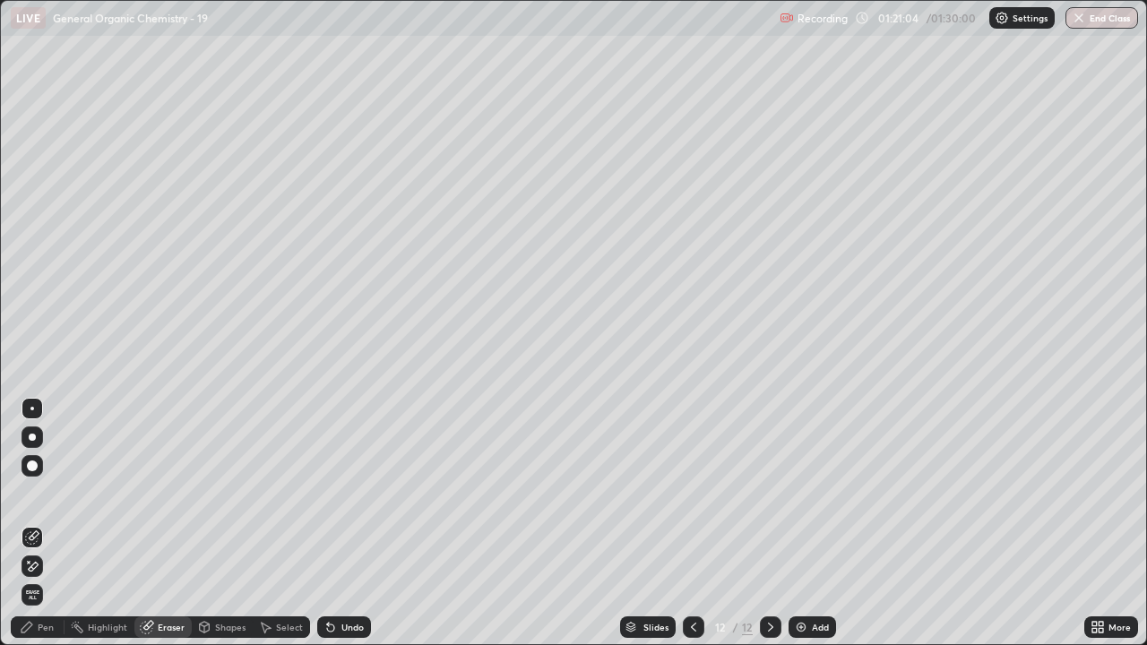
click at [47, 523] on div "Pen" at bounding box center [46, 627] width 16 height 9
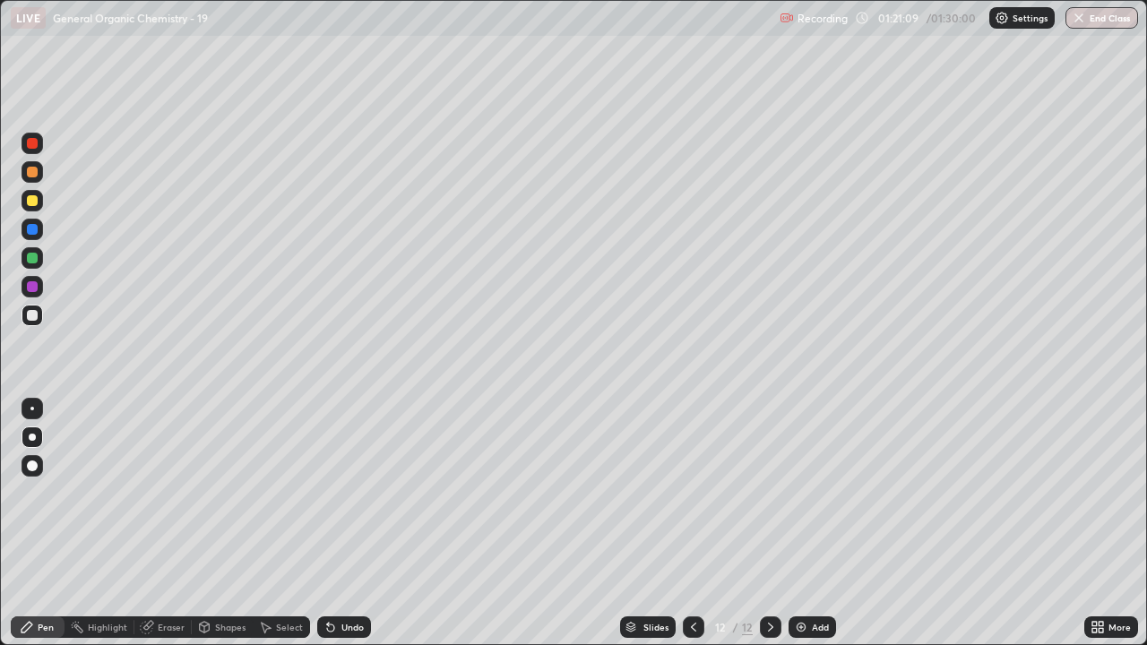
click at [30, 176] on div at bounding box center [32, 172] width 11 height 11
click at [808, 523] on div "Add" at bounding box center [811, 626] width 47 height 21
click at [37, 319] on div at bounding box center [31, 315] width 21 height 21
click at [30, 201] on div at bounding box center [32, 200] width 11 height 11
click at [32, 316] on div at bounding box center [32, 315] width 11 height 11
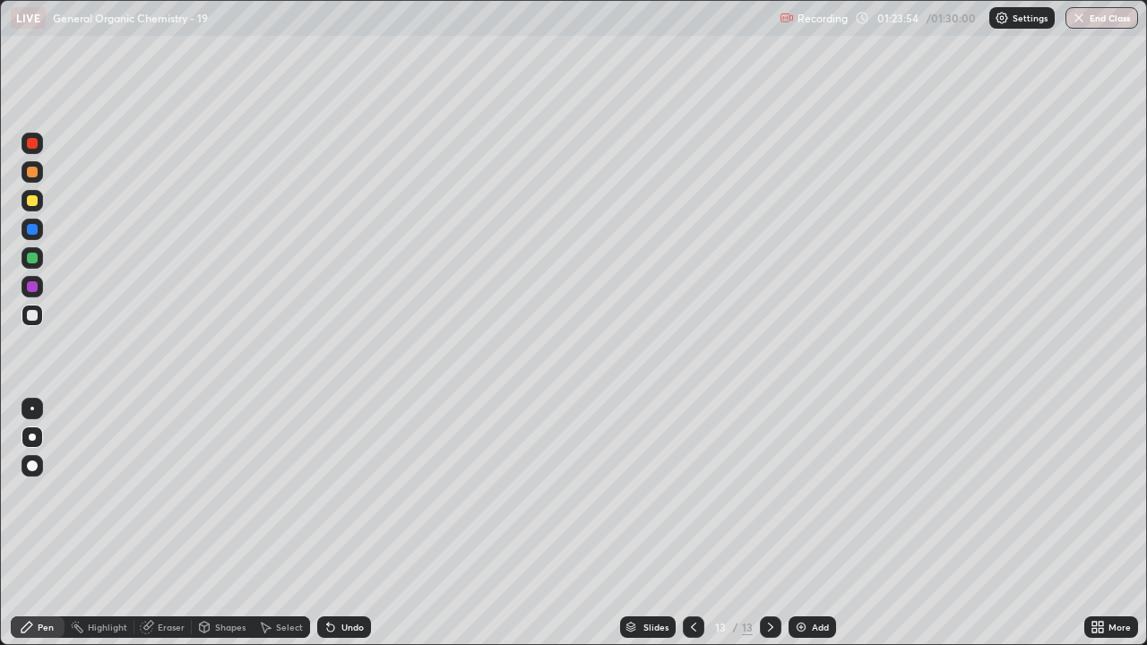
click at [32, 170] on div at bounding box center [32, 172] width 11 height 11
click at [39, 321] on div at bounding box center [31, 315] width 21 height 21
click at [34, 176] on div at bounding box center [32, 172] width 11 height 11
click at [32, 316] on div at bounding box center [32, 315] width 11 height 11
click at [172, 523] on div "Eraser" at bounding box center [171, 627] width 27 height 9
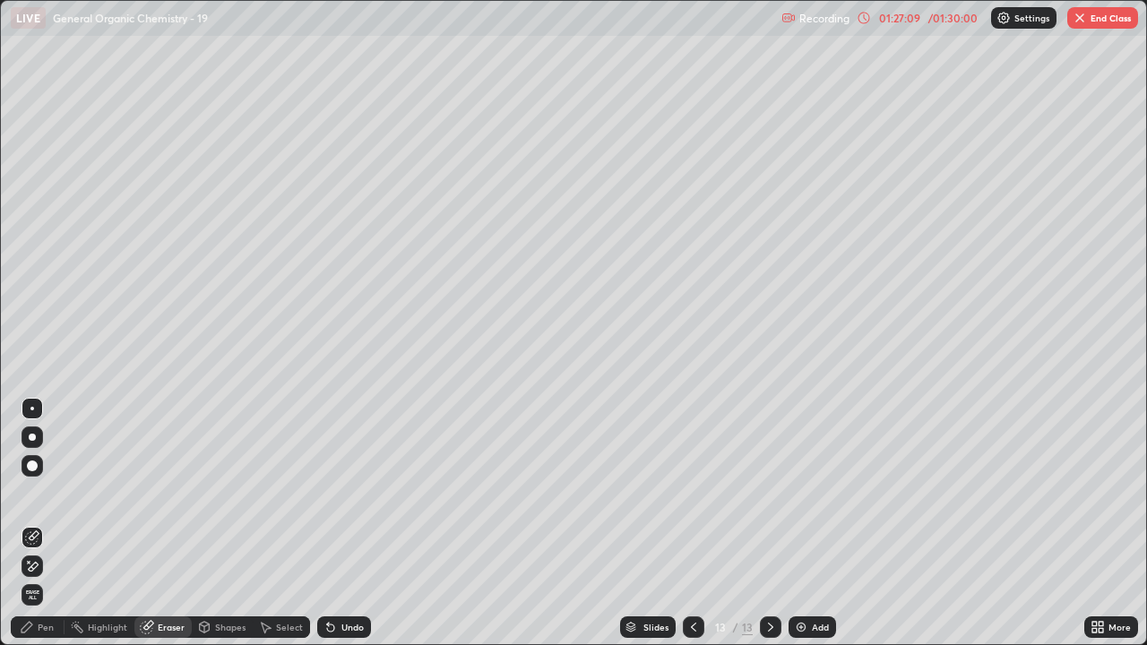
click at [47, 523] on div "Pen" at bounding box center [38, 626] width 54 height 21
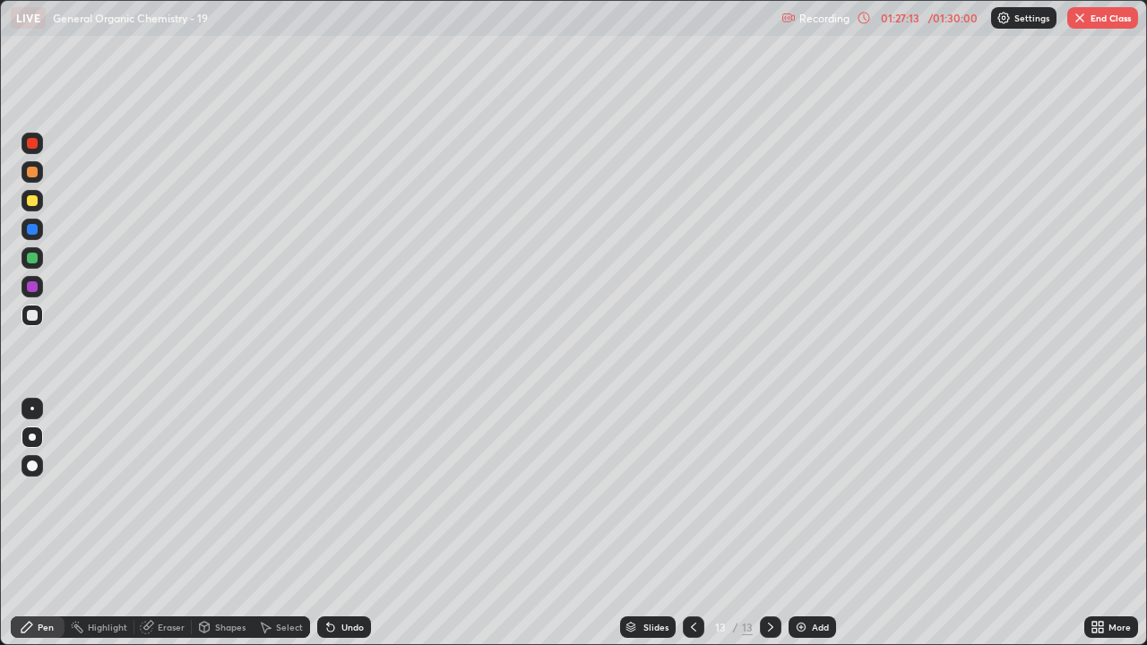
click at [161, 523] on div "Eraser" at bounding box center [171, 627] width 27 height 9
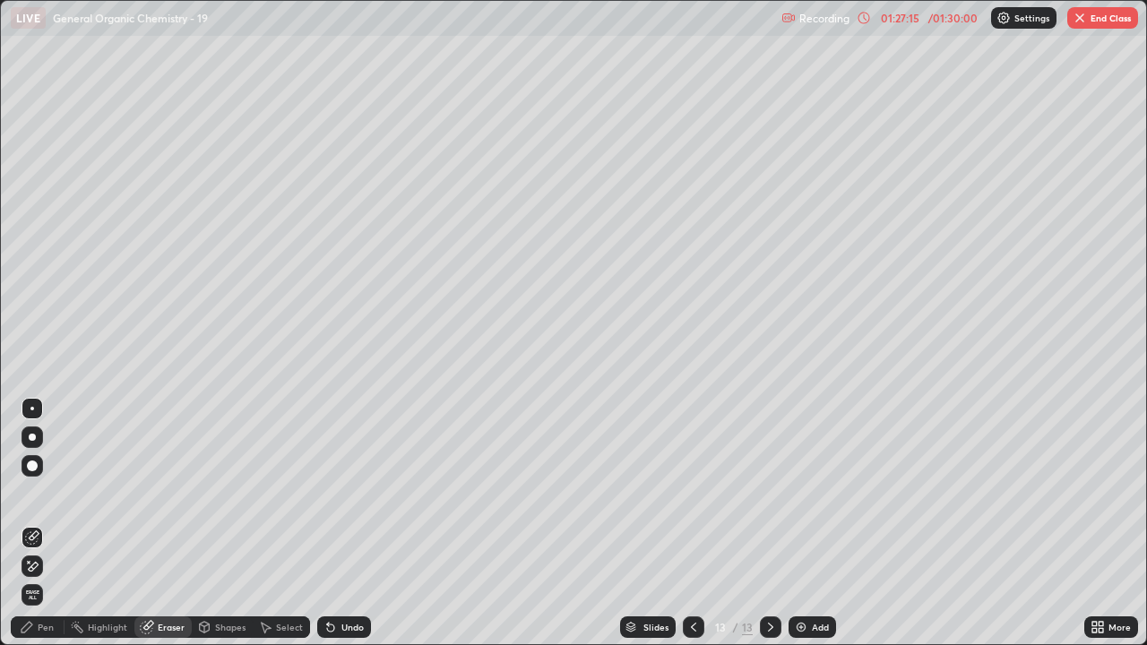
click at [50, 523] on div "Pen" at bounding box center [46, 627] width 16 height 9
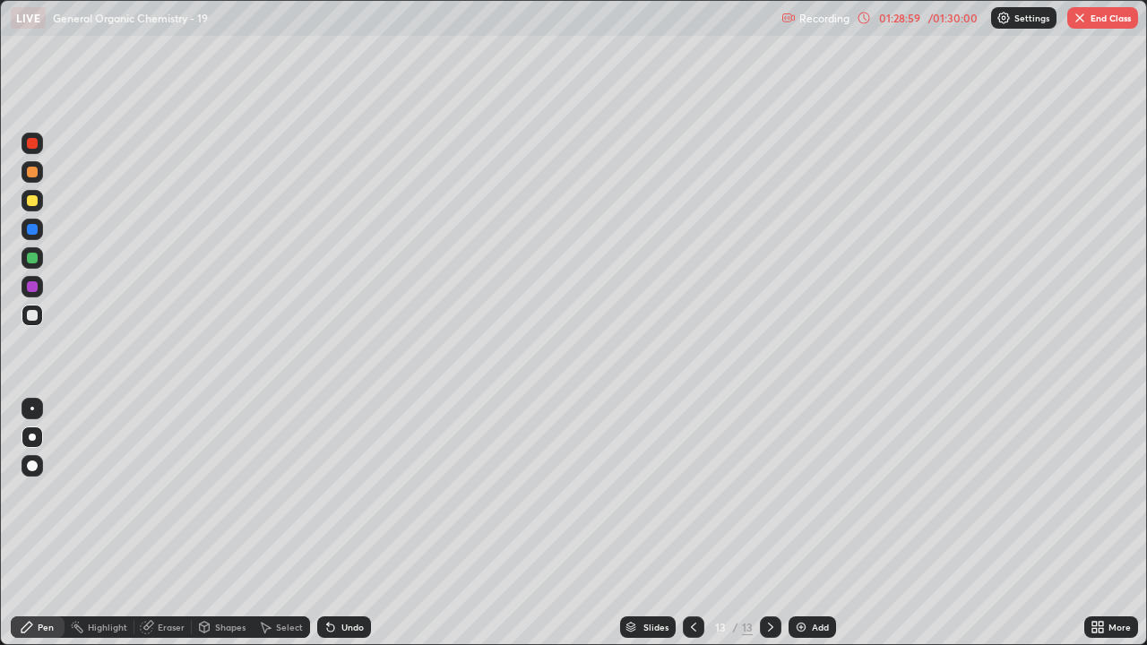
click at [809, 523] on div "Add" at bounding box center [811, 626] width 47 height 21
click at [30, 318] on div at bounding box center [32, 315] width 11 height 11
click at [36, 175] on div at bounding box center [32, 172] width 11 height 11
click at [159, 523] on div "Eraser" at bounding box center [171, 627] width 27 height 9
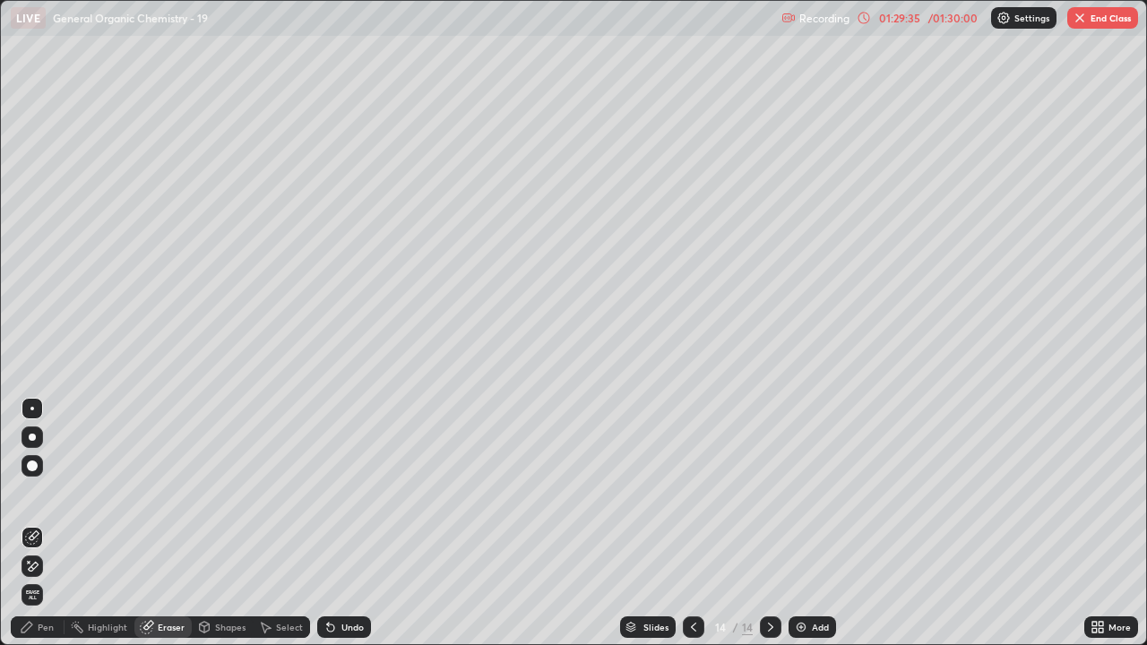
click at [48, 523] on div "Pen" at bounding box center [46, 627] width 16 height 9
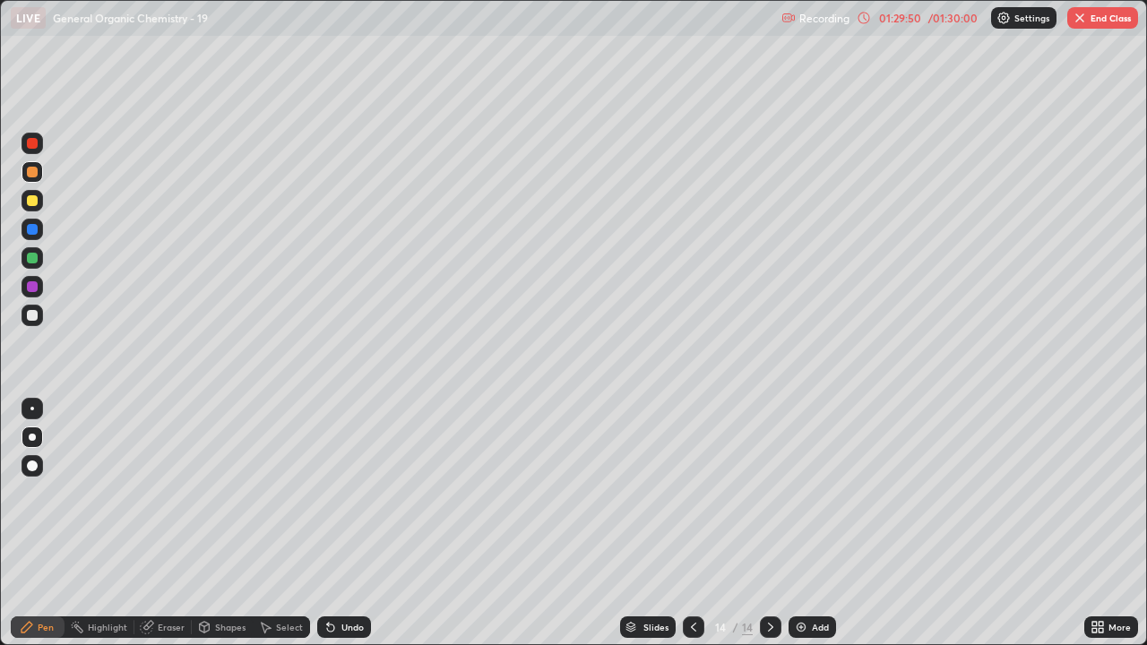
click at [32, 315] on div at bounding box center [32, 315] width 11 height 11
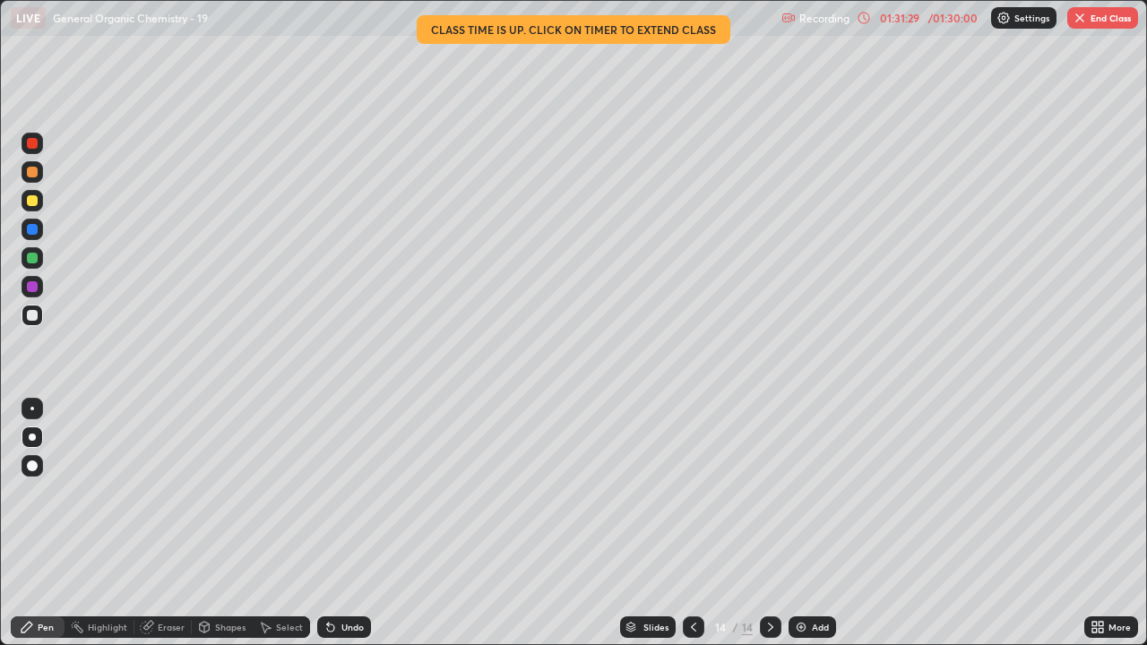
click at [30, 173] on div at bounding box center [32, 172] width 11 height 11
click at [1075, 26] on button "End Class" at bounding box center [1102, 17] width 71 height 21
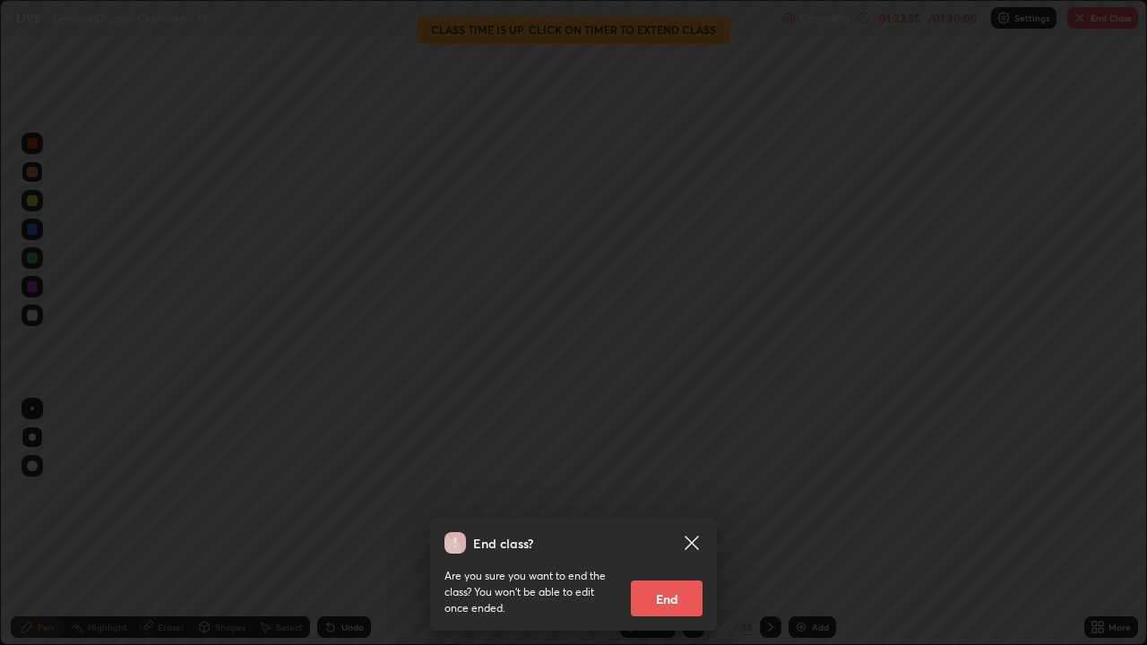
click at [660, 523] on button "End" at bounding box center [667, 598] width 72 height 36
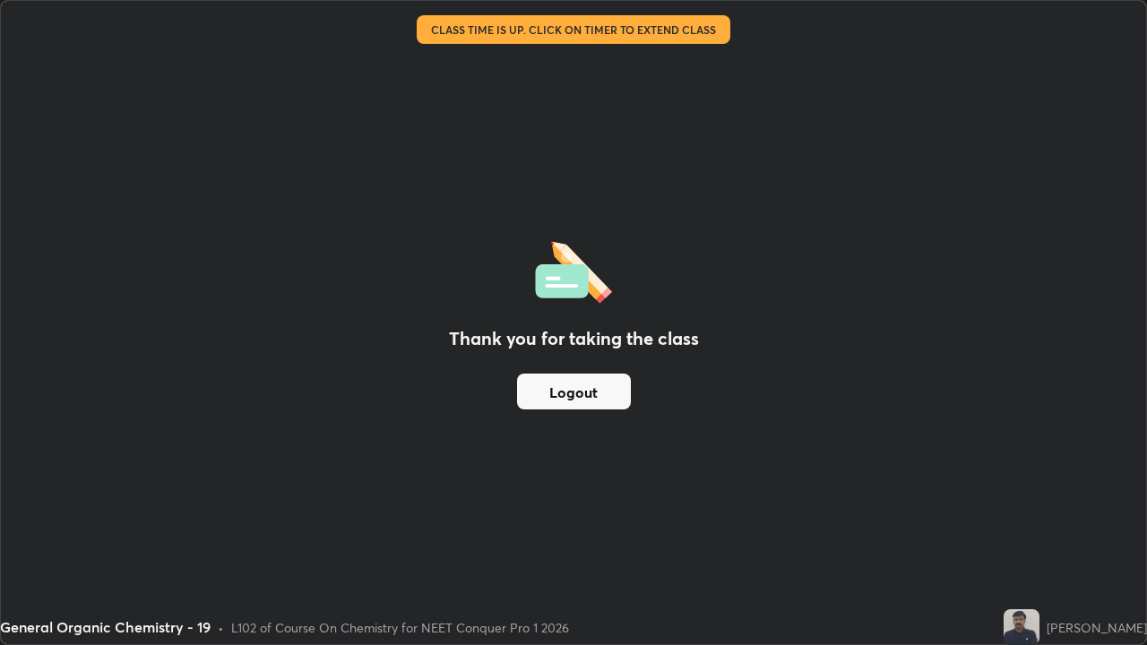
click at [575, 391] on button "Logout" at bounding box center [574, 392] width 114 height 36
